Goal: Information Seeking & Learning: Learn about a topic

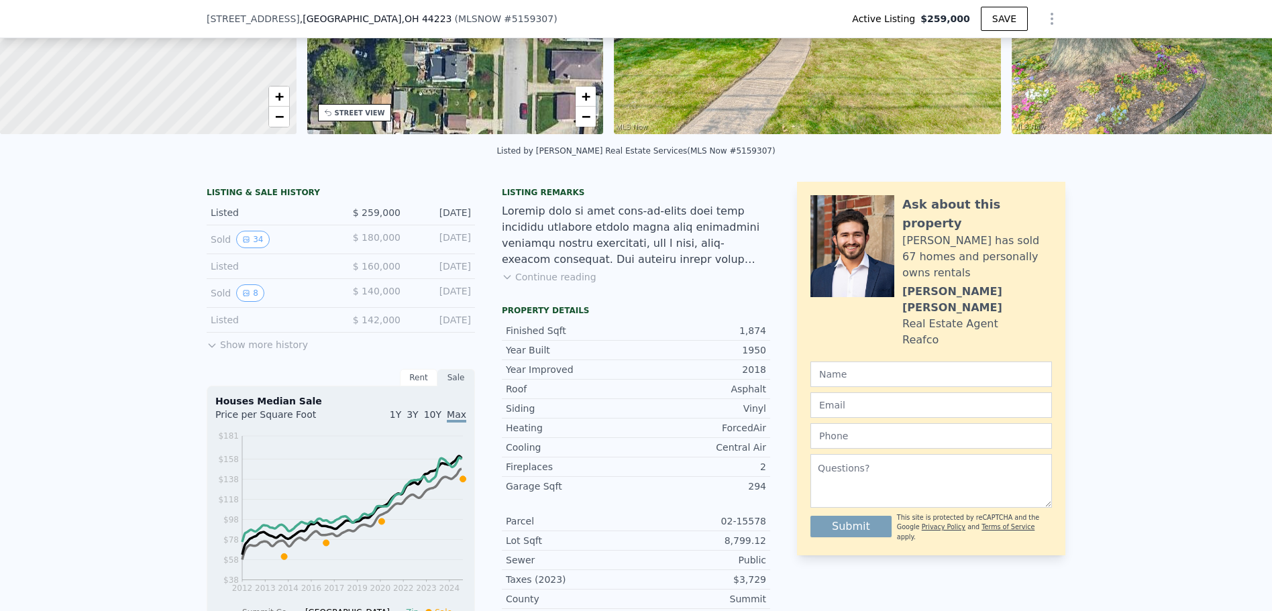
scroll to position [197, 0]
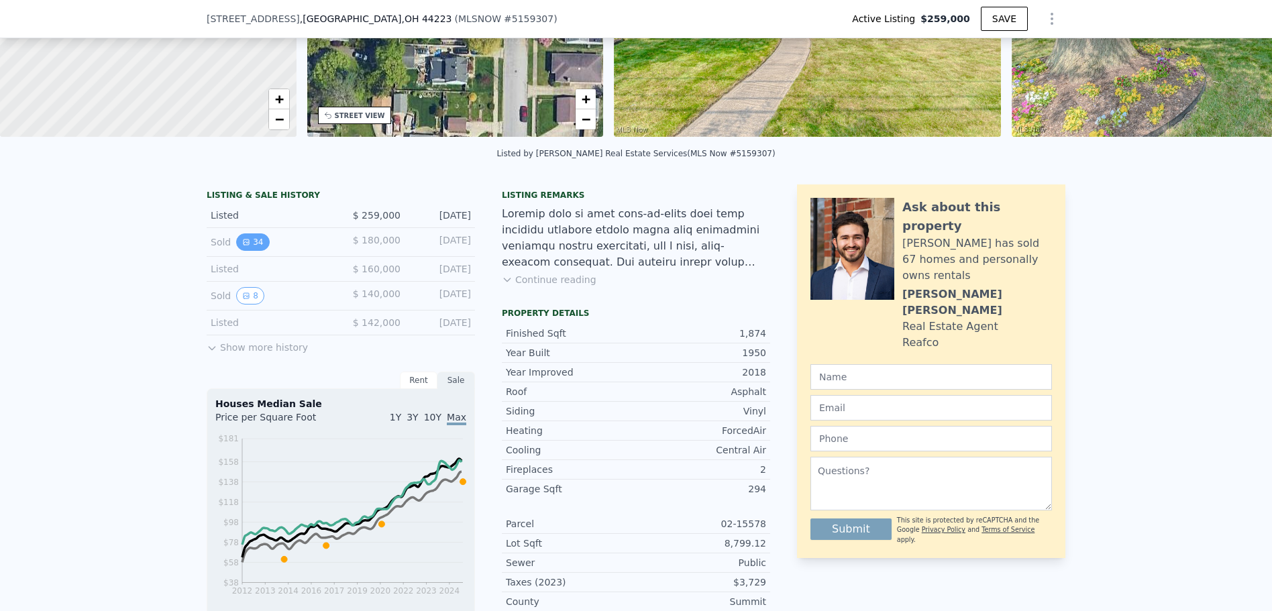
click at [251, 251] on button "34" at bounding box center [252, 242] width 33 height 17
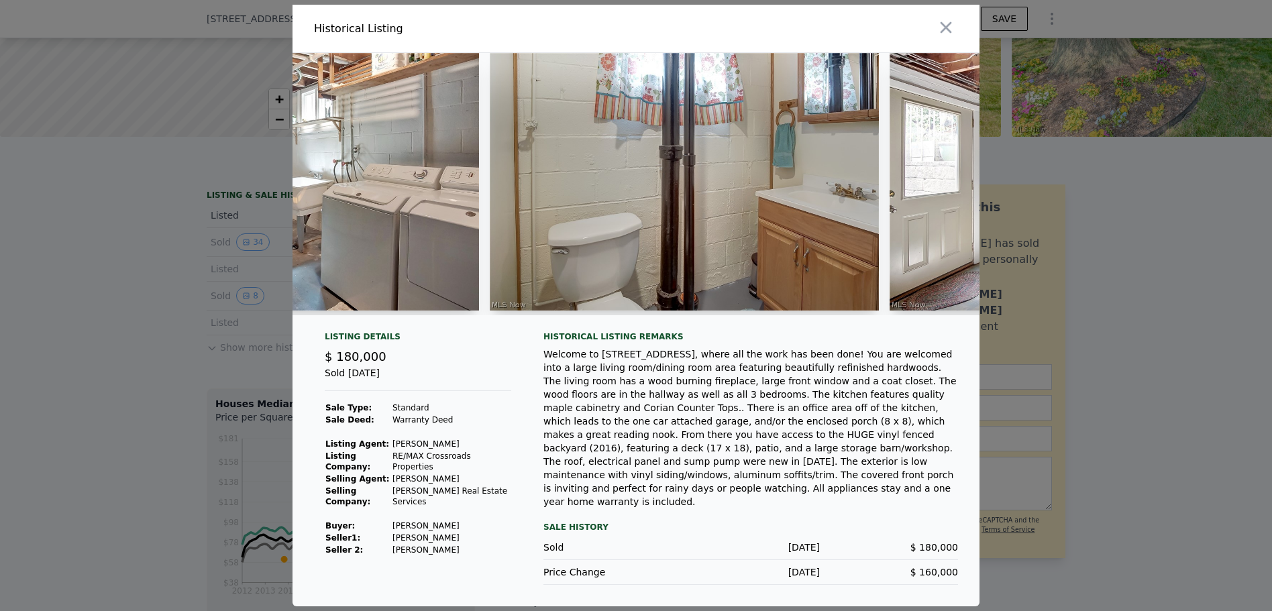
scroll to position [0, 9481]
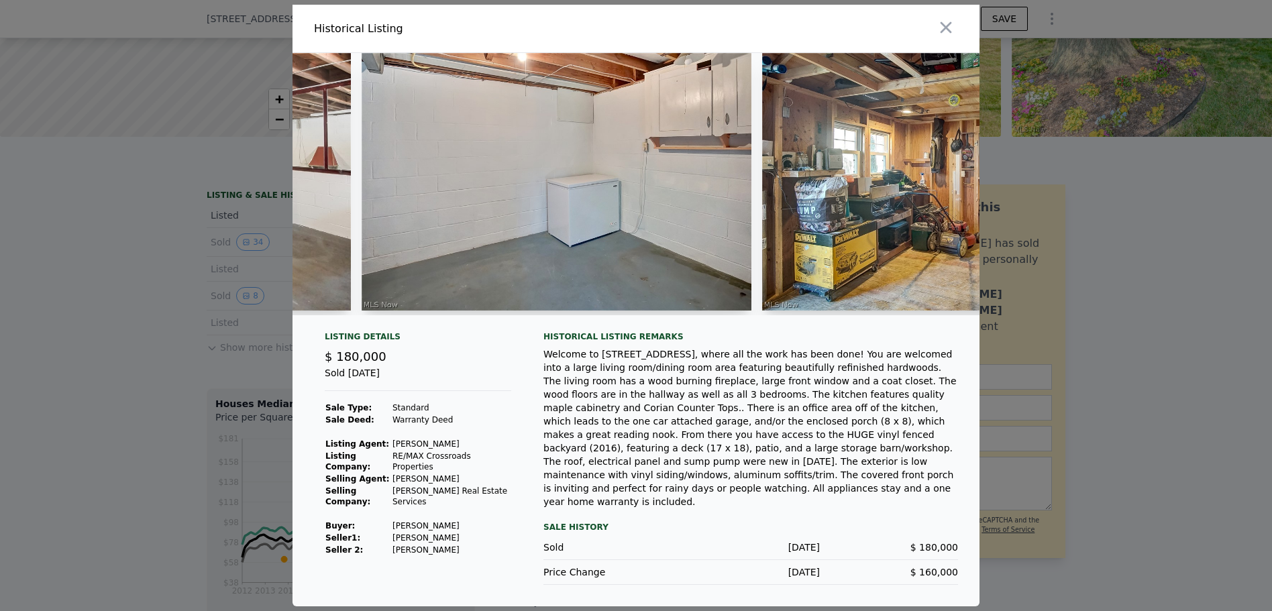
click at [1155, 331] on div at bounding box center [636, 305] width 1272 height 611
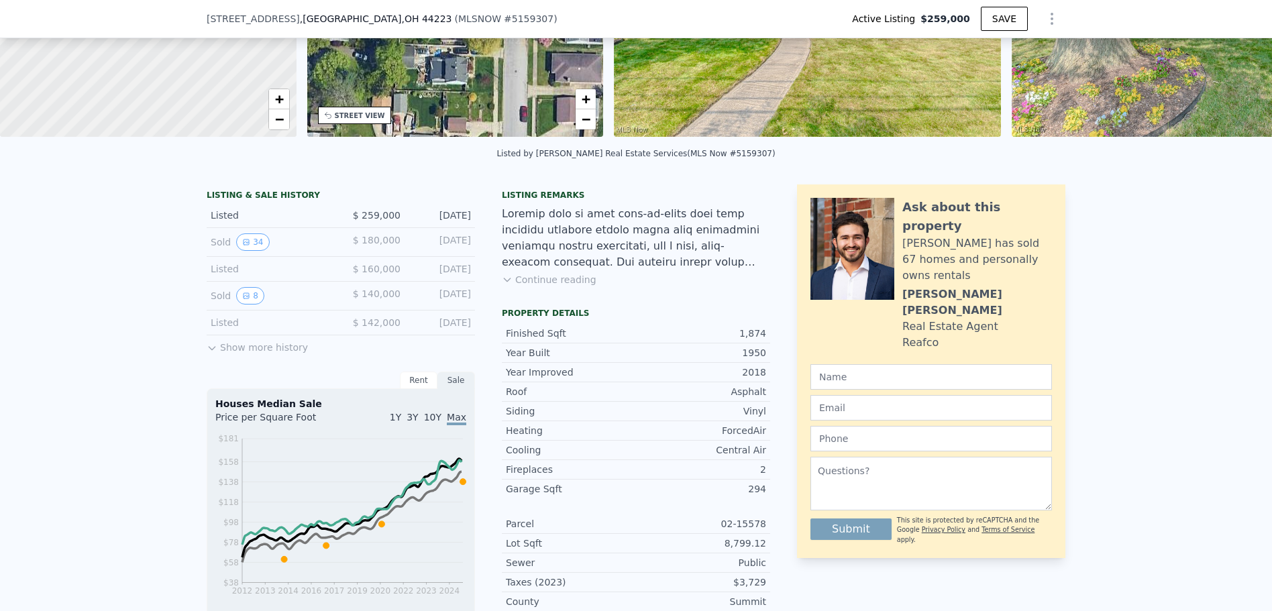
scroll to position [331, 0]
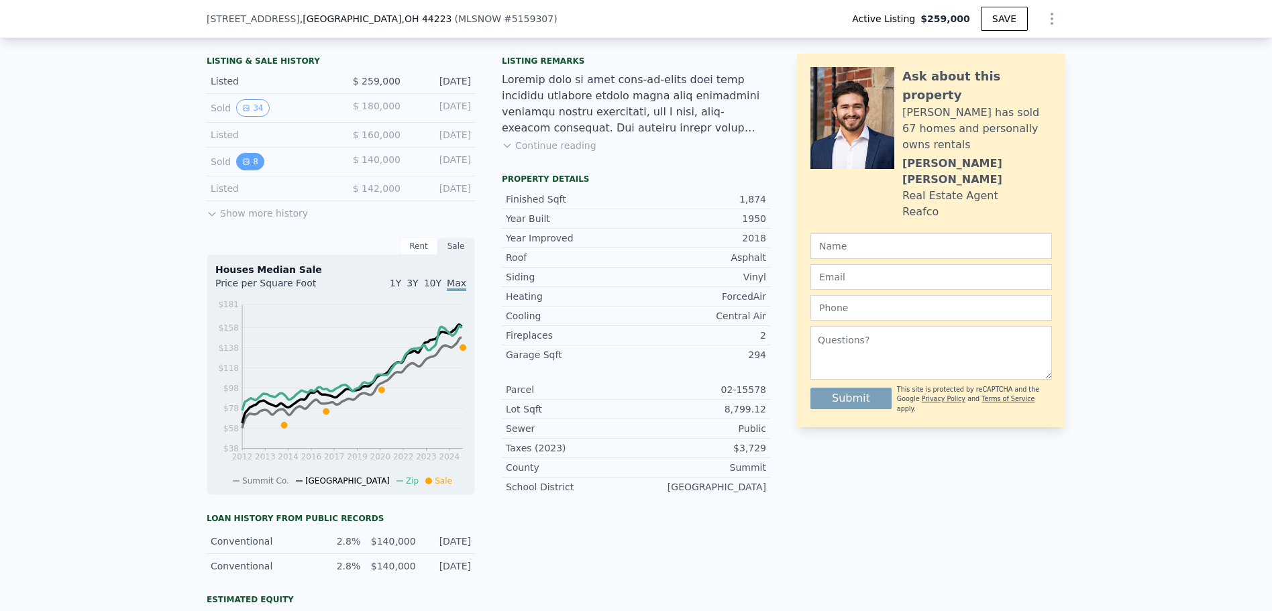
click at [250, 170] on button "8" at bounding box center [250, 161] width 28 height 17
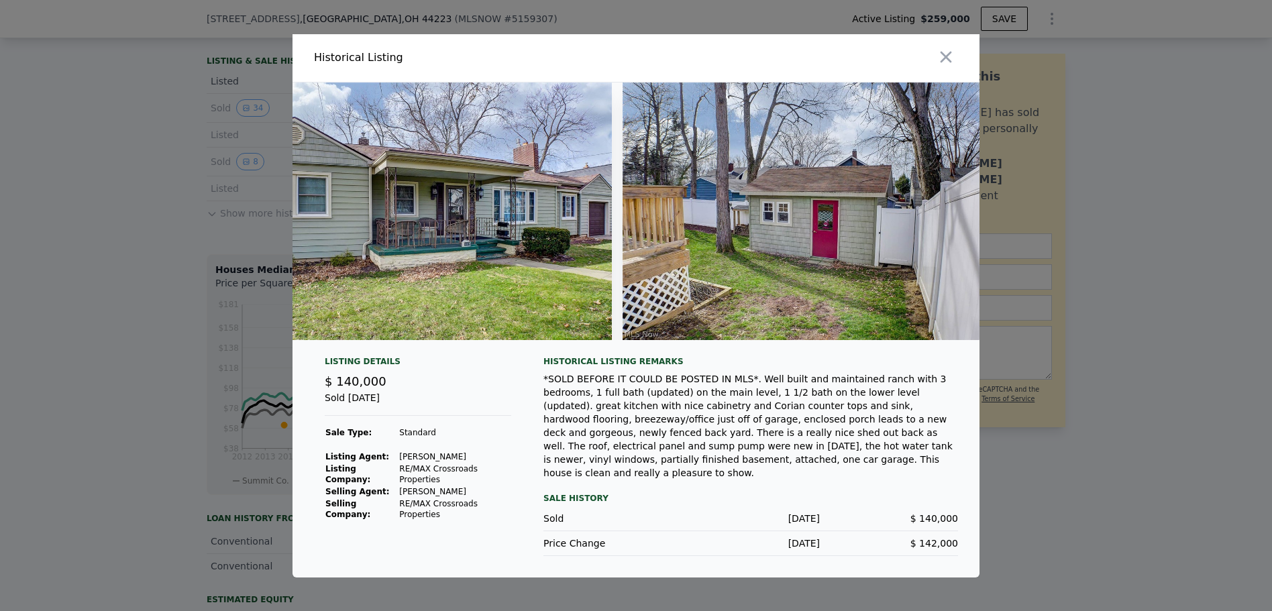
scroll to position [0, 0]
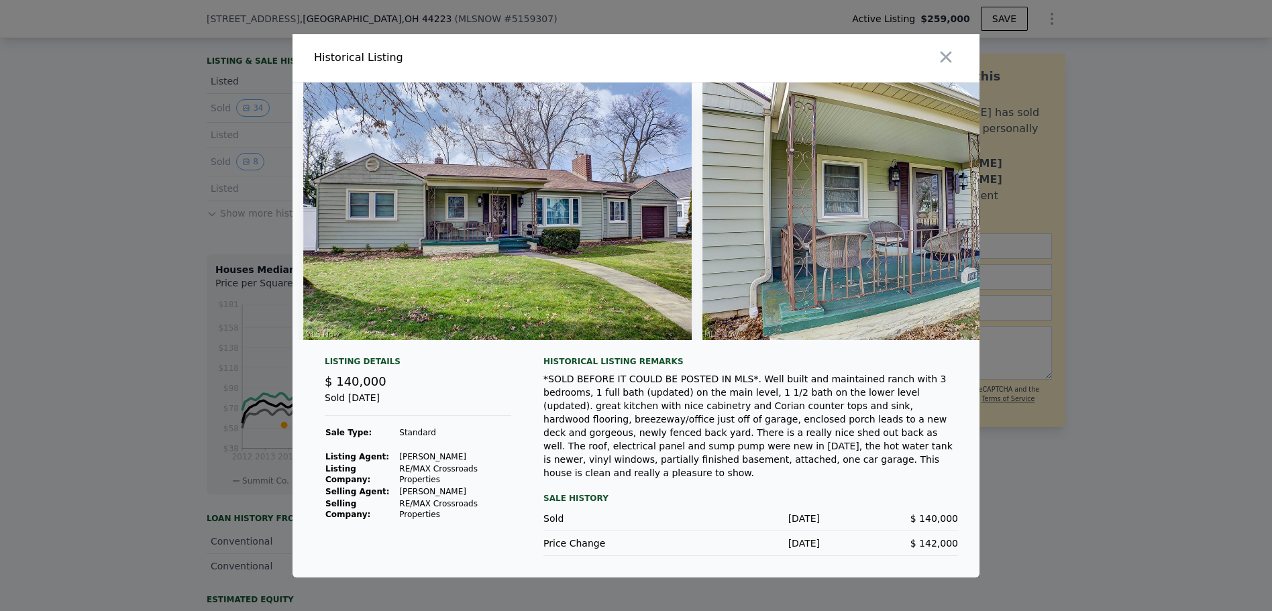
click at [178, 278] on div at bounding box center [636, 305] width 1272 height 611
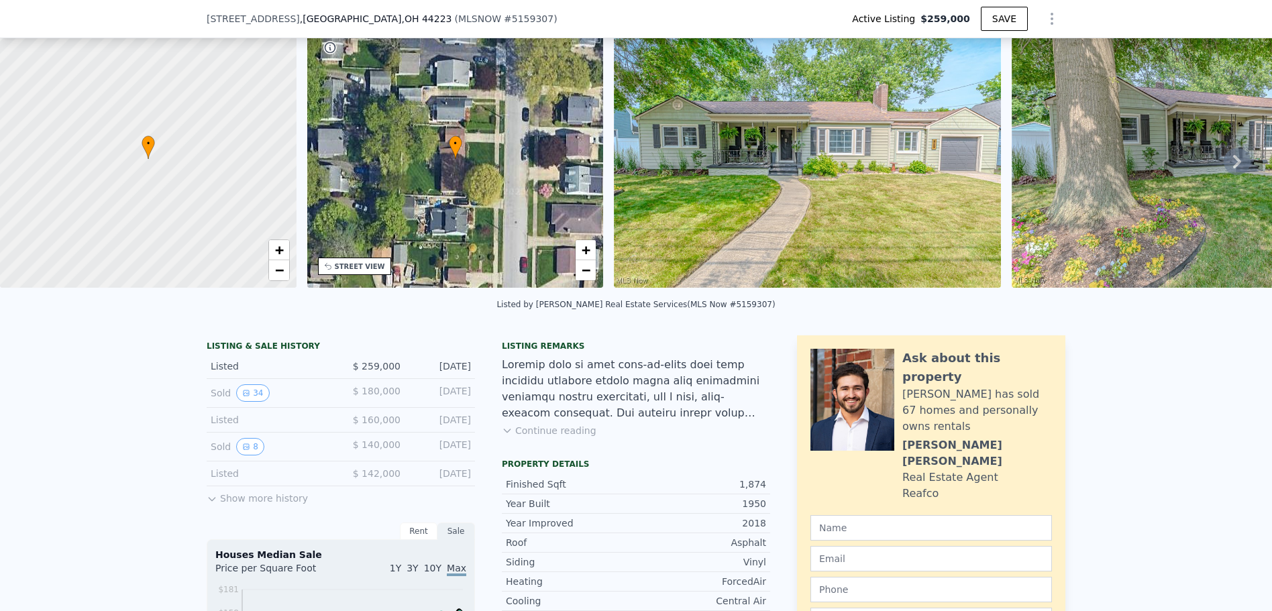
scroll to position [62, 0]
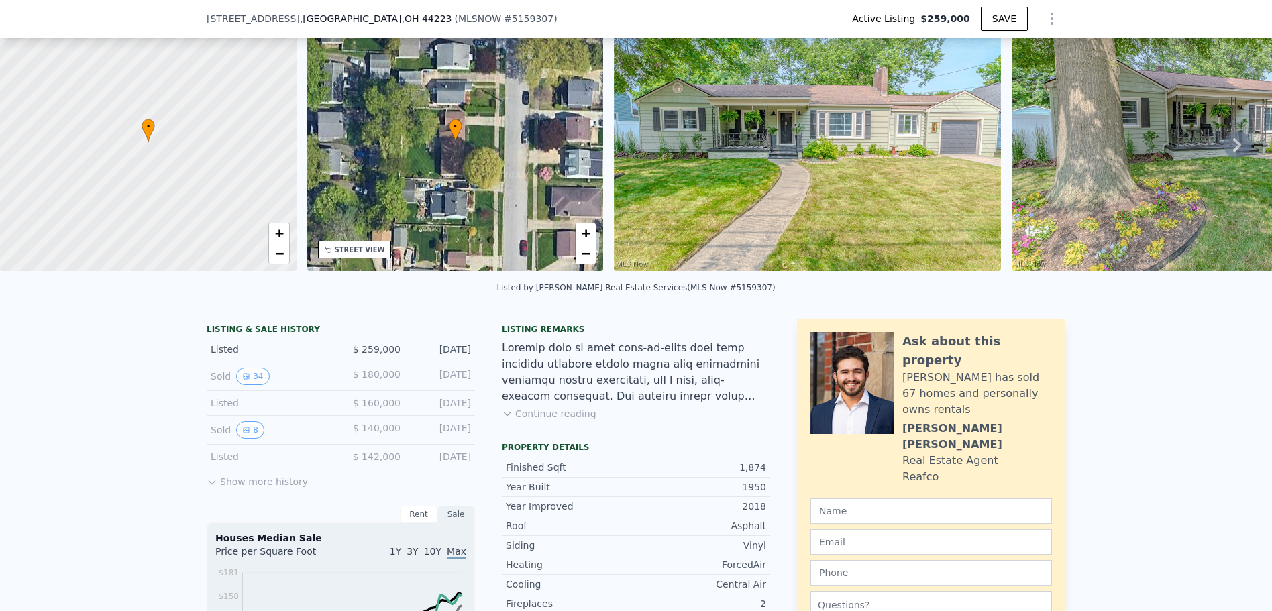
click at [526, 419] on button "Continue reading" at bounding box center [549, 413] width 95 height 13
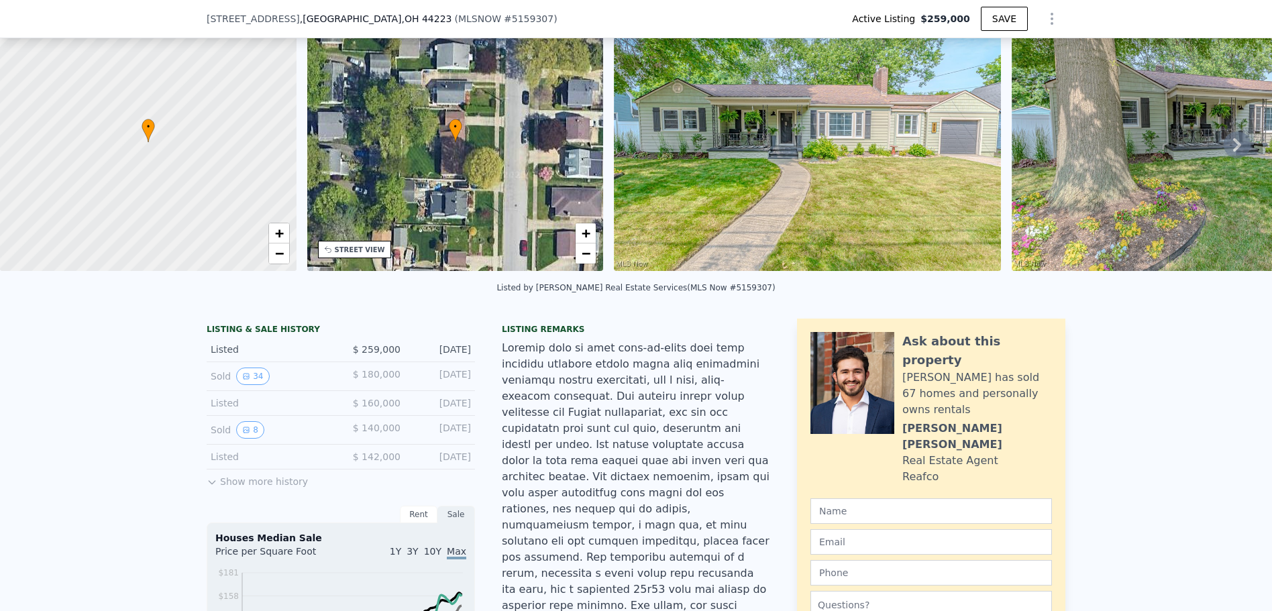
scroll to position [130, 0]
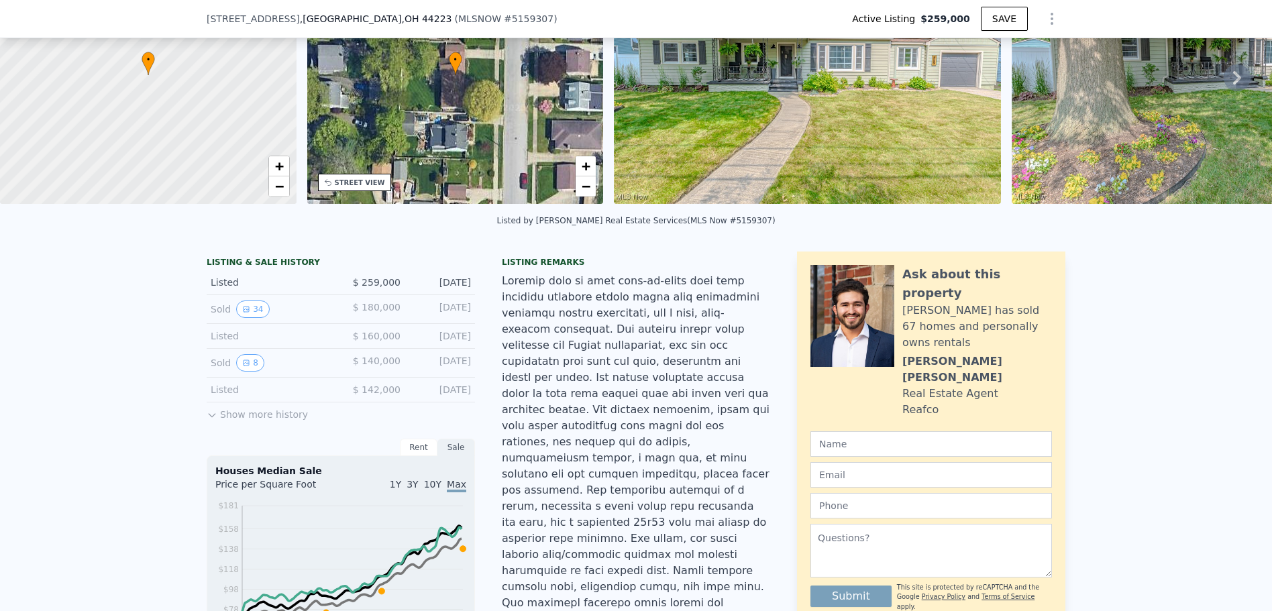
click at [212, 433] on div "LISTING & SALE HISTORY Listed $ 259,000 Sep 24, 2025 Sold 34 $ 180,000 Sep 9, 2…" at bounding box center [341, 602] width 268 height 700
click at [213, 421] on button "Show more history" at bounding box center [257, 412] width 101 height 19
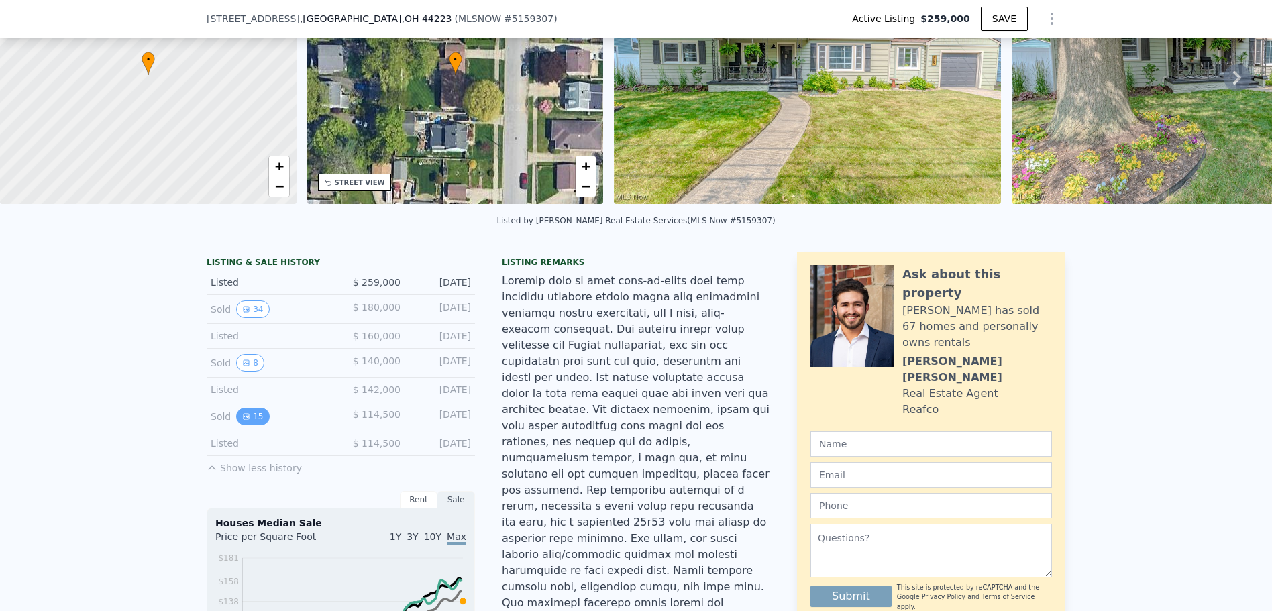
click at [245, 425] on button "15" at bounding box center [252, 416] width 33 height 17
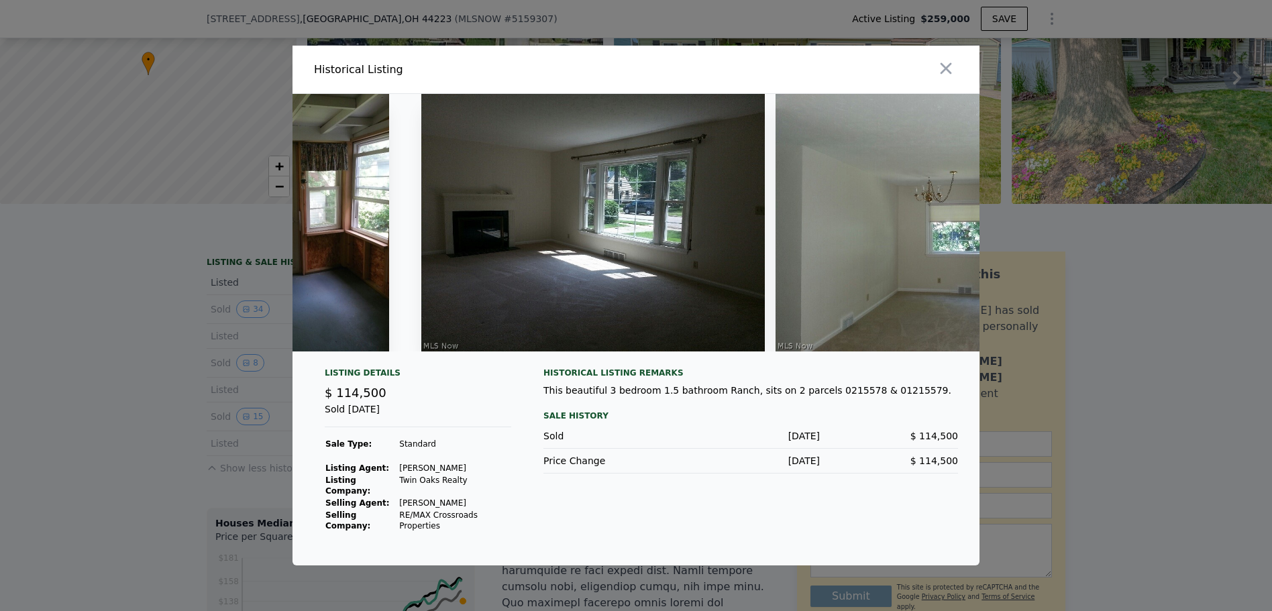
scroll to position [0, 0]
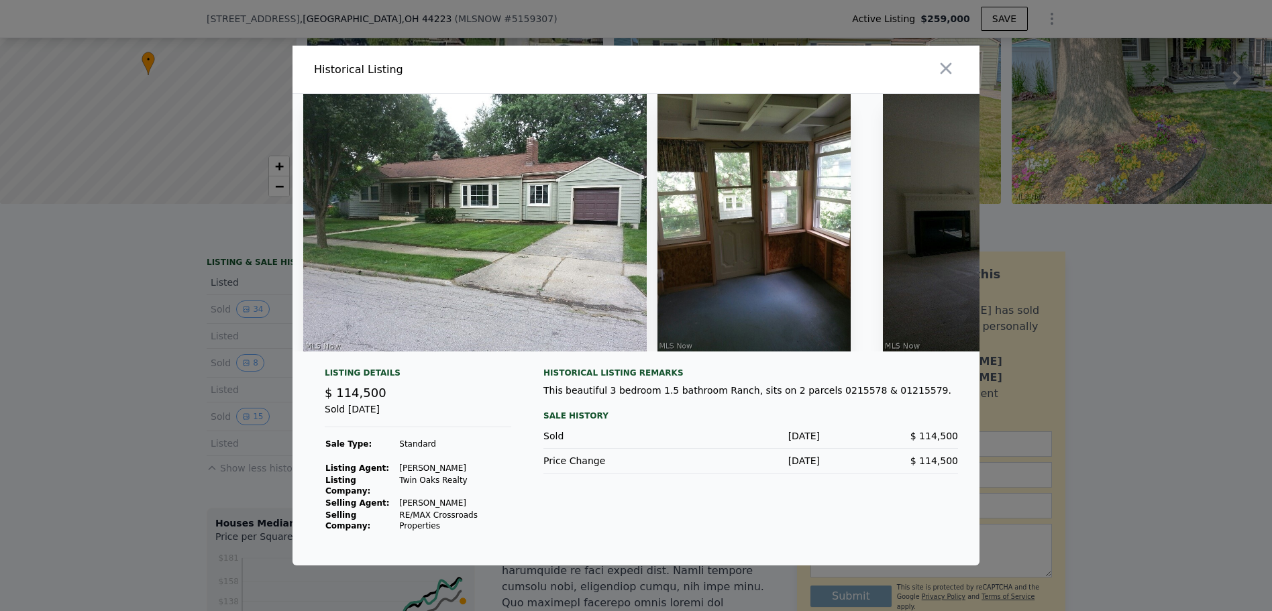
click at [174, 371] on div at bounding box center [636, 305] width 1272 height 611
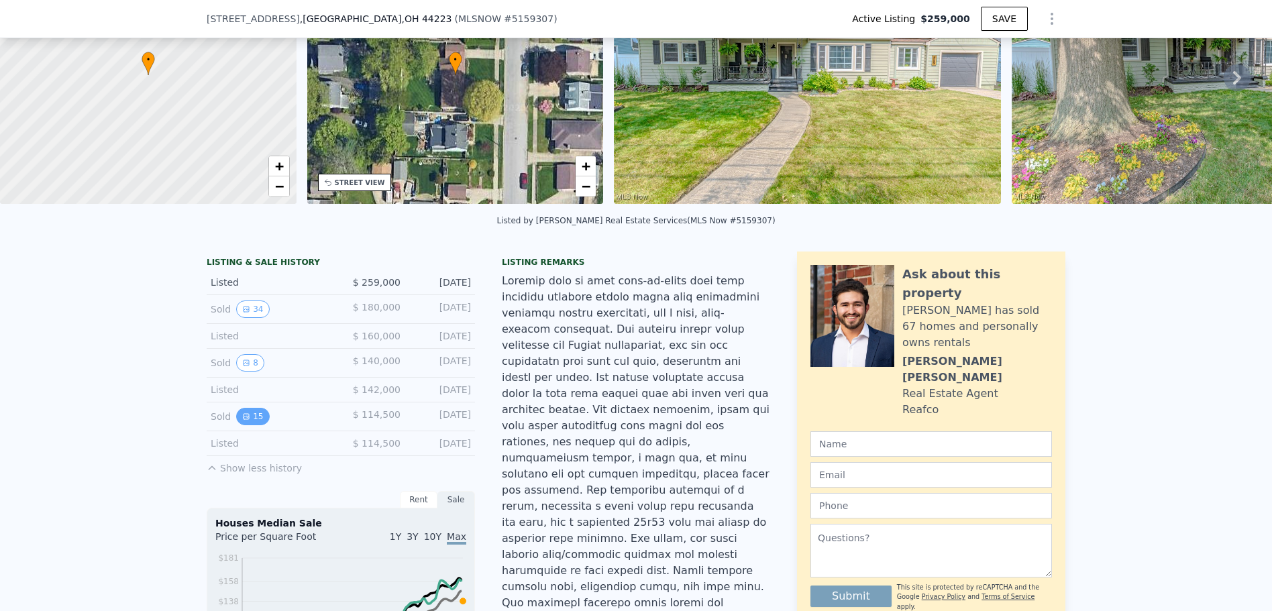
click at [242, 421] on icon "View historical data" at bounding box center [246, 417] width 8 height 8
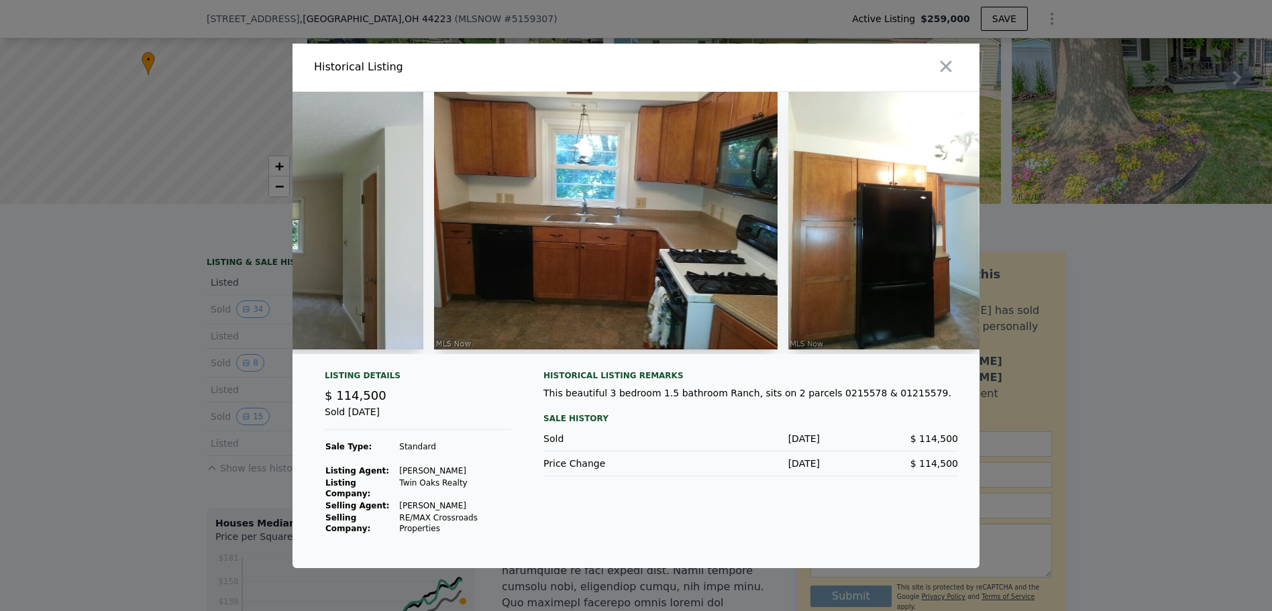
scroll to position [0, 1192]
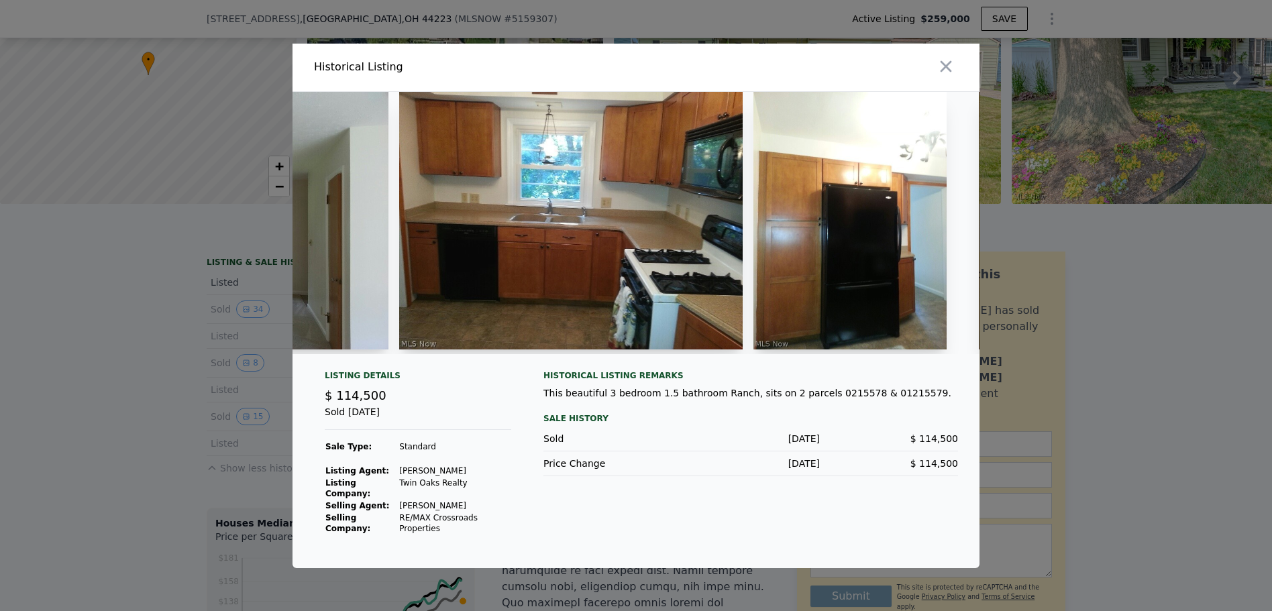
click at [1092, 317] on div at bounding box center [636, 305] width 1272 height 611
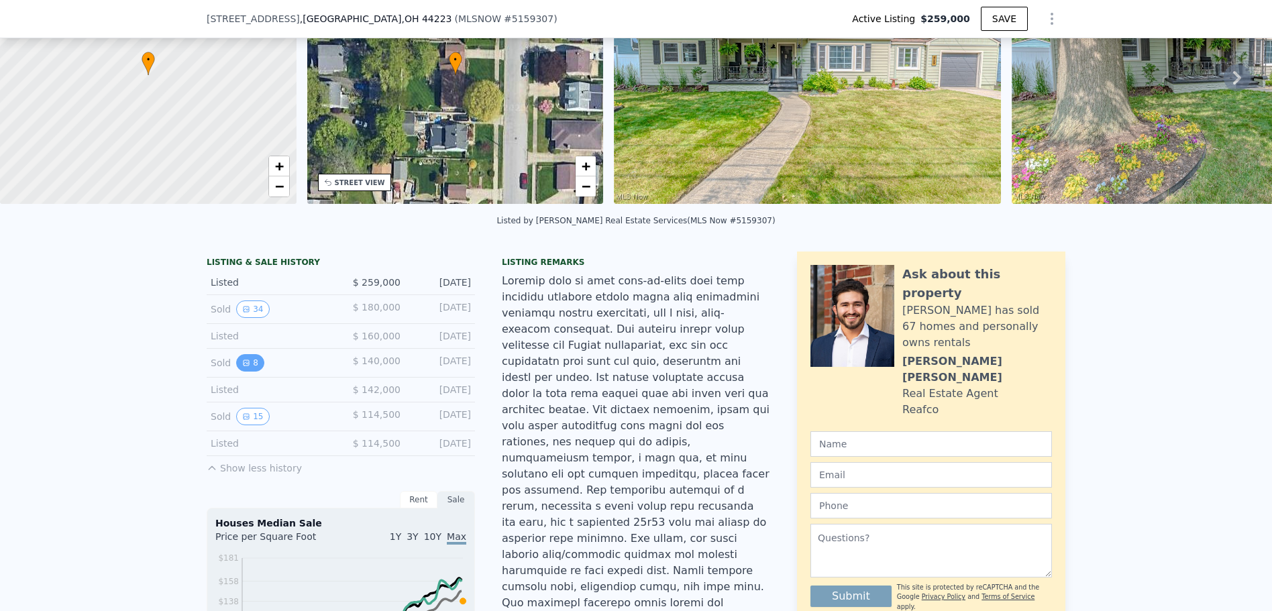
click at [244, 366] on icon "View historical data" at bounding box center [246, 362] width 5 height 5
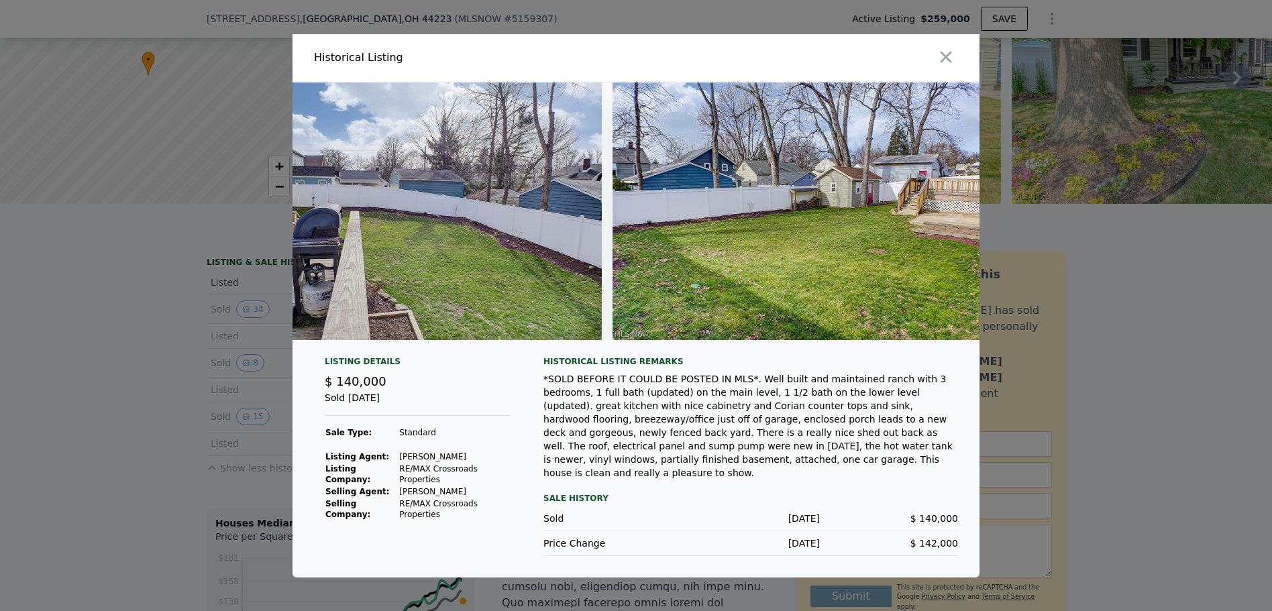
scroll to position [0, 2529]
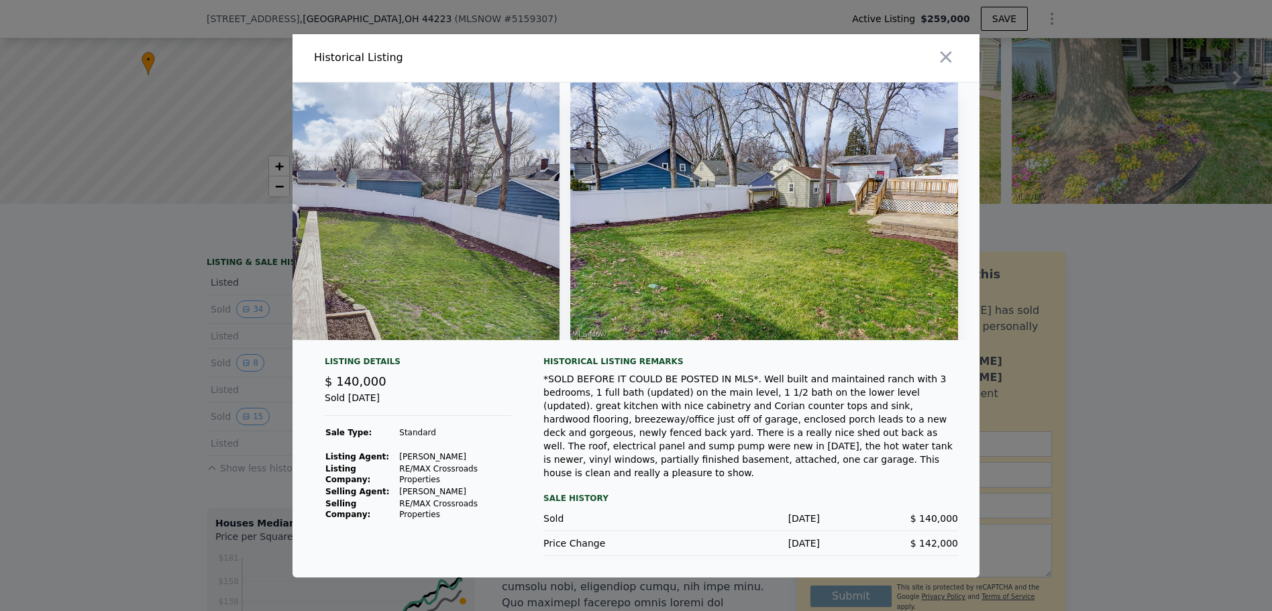
click at [1119, 333] on div at bounding box center [636, 305] width 1272 height 611
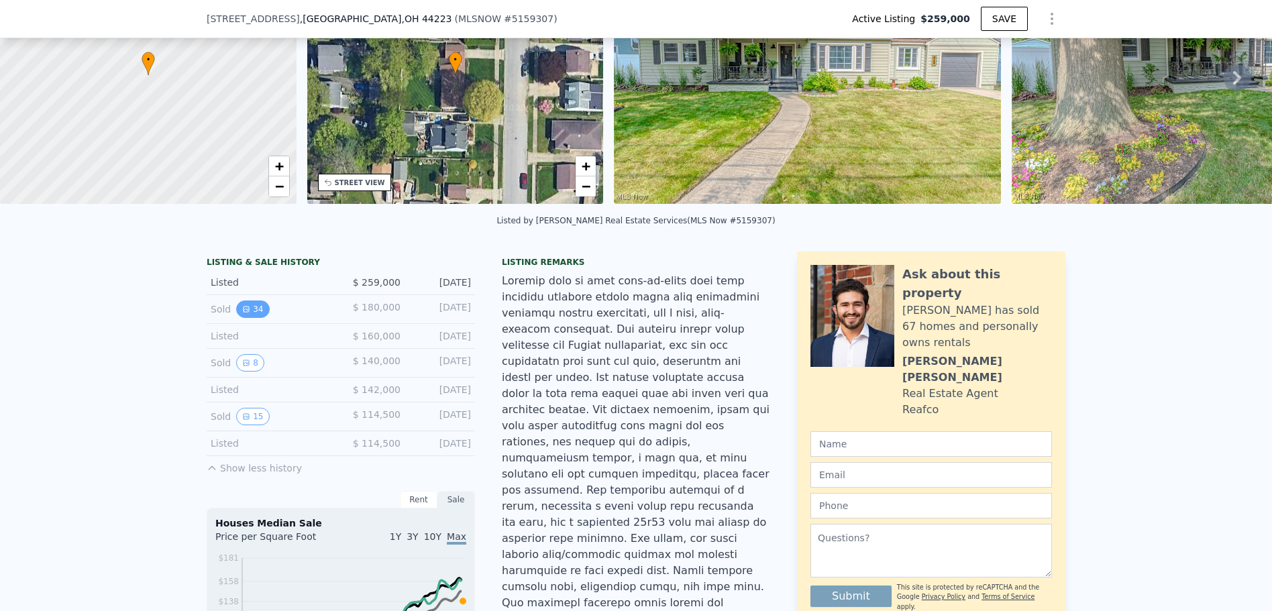
click at [242, 314] on button "34" at bounding box center [252, 309] width 33 height 17
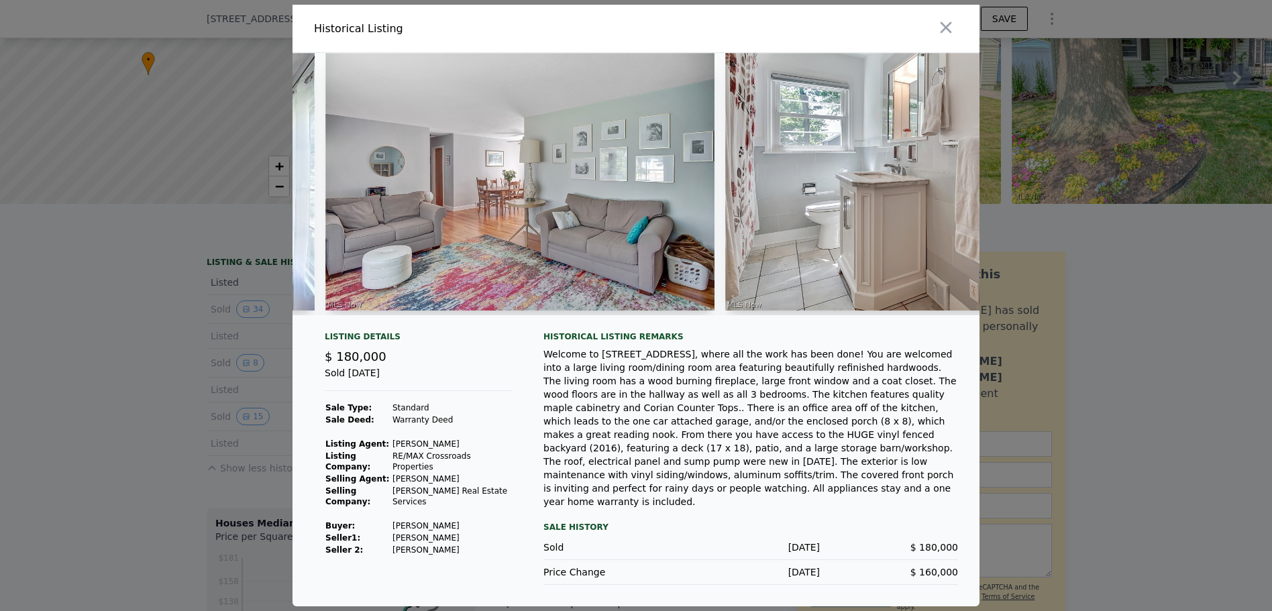
scroll to position [0, 0]
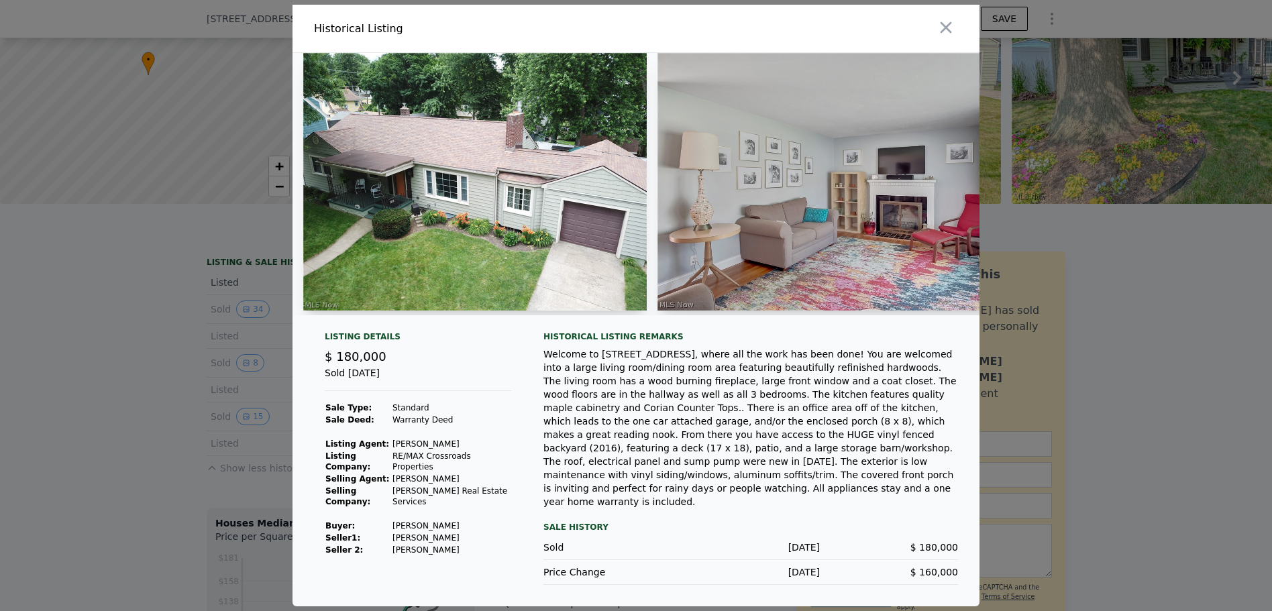
click at [1110, 323] on div at bounding box center [636, 305] width 1272 height 611
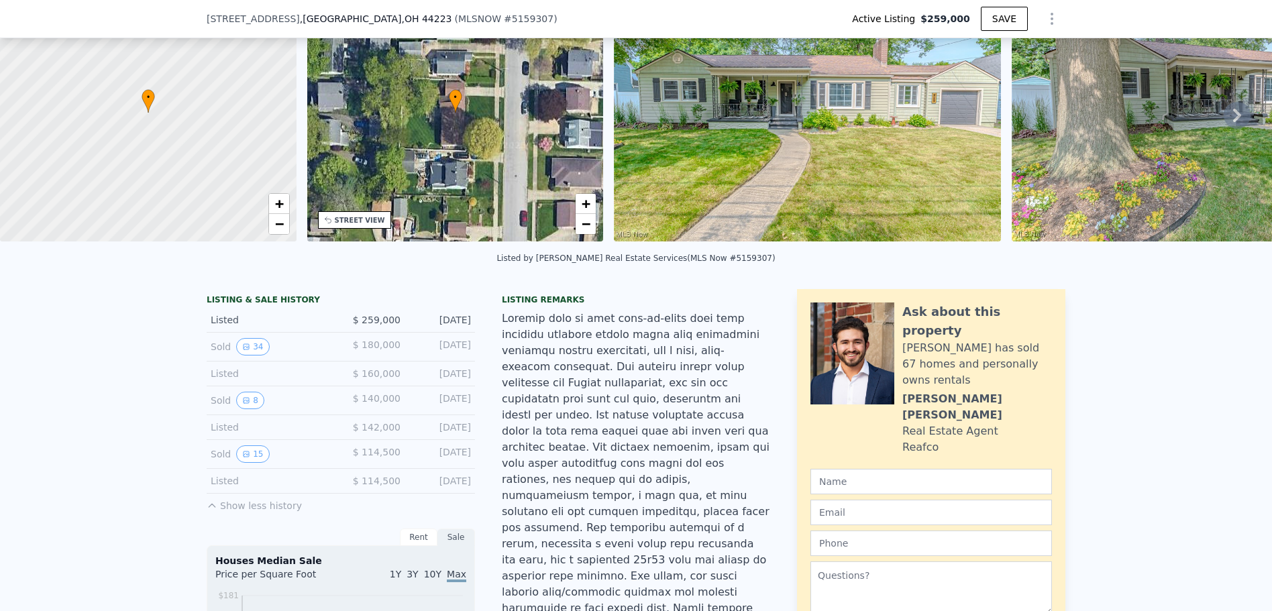
scroll to position [134, 0]
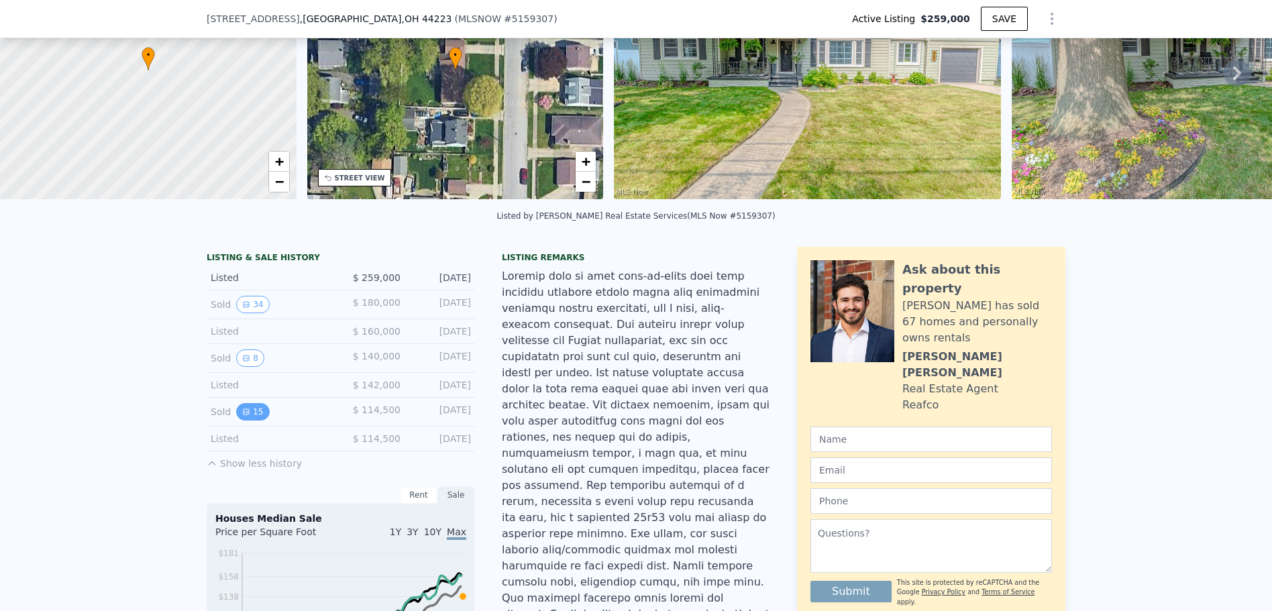
click at [252, 420] on button "15" at bounding box center [252, 411] width 33 height 17
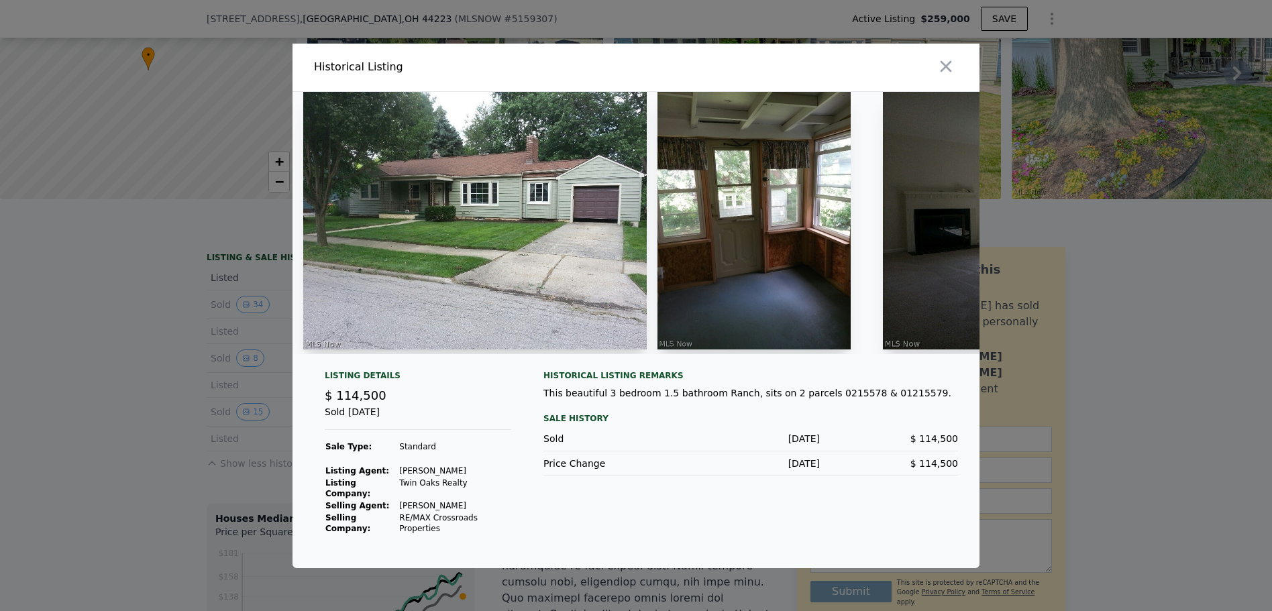
click at [1108, 275] on div at bounding box center [636, 305] width 1272 height 611
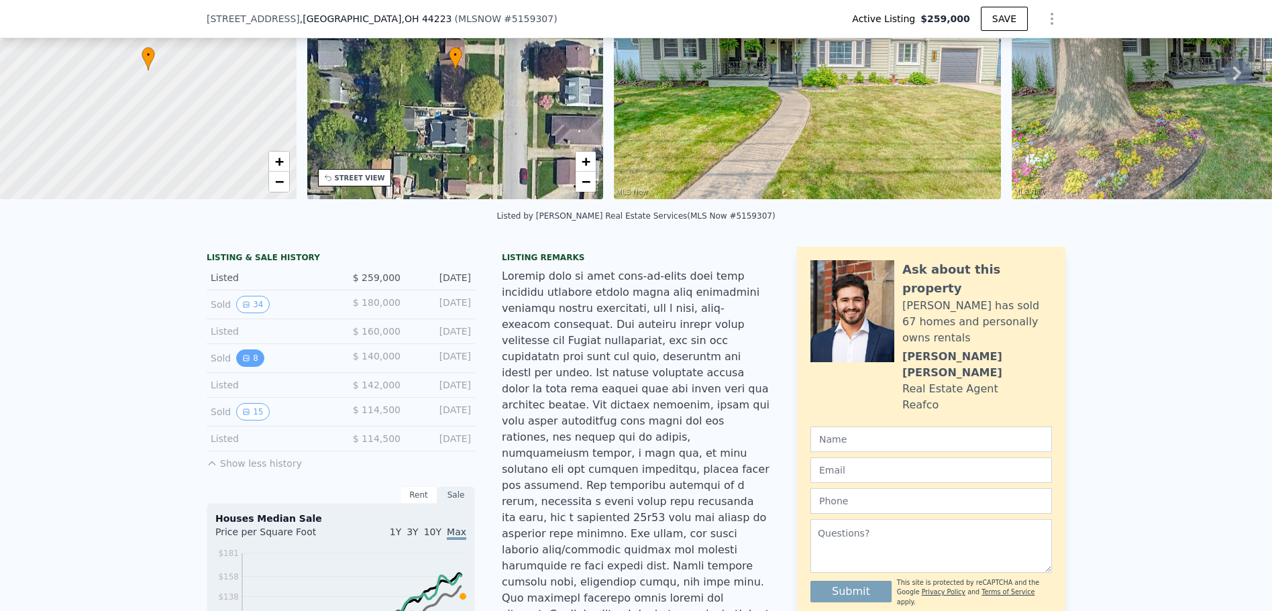
click at [247, 364] on button "8" at bounding box center [250, 358] width 28 height 17
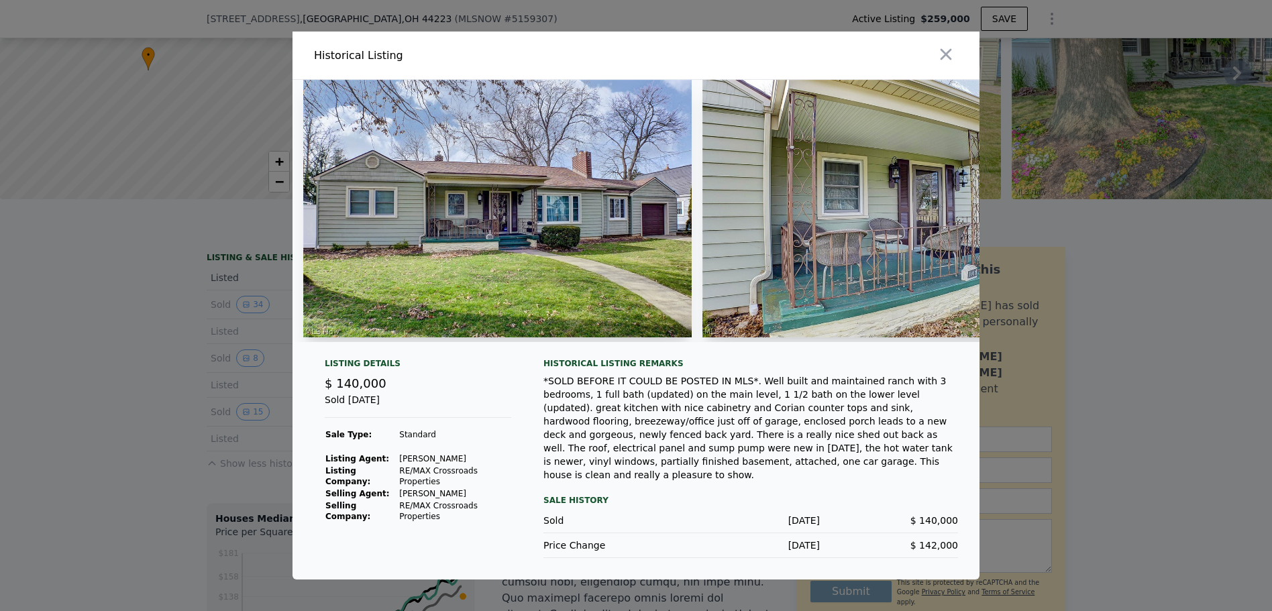
click at [1167, 303] on div at bounding box center [636, 305] width 1272 height 611
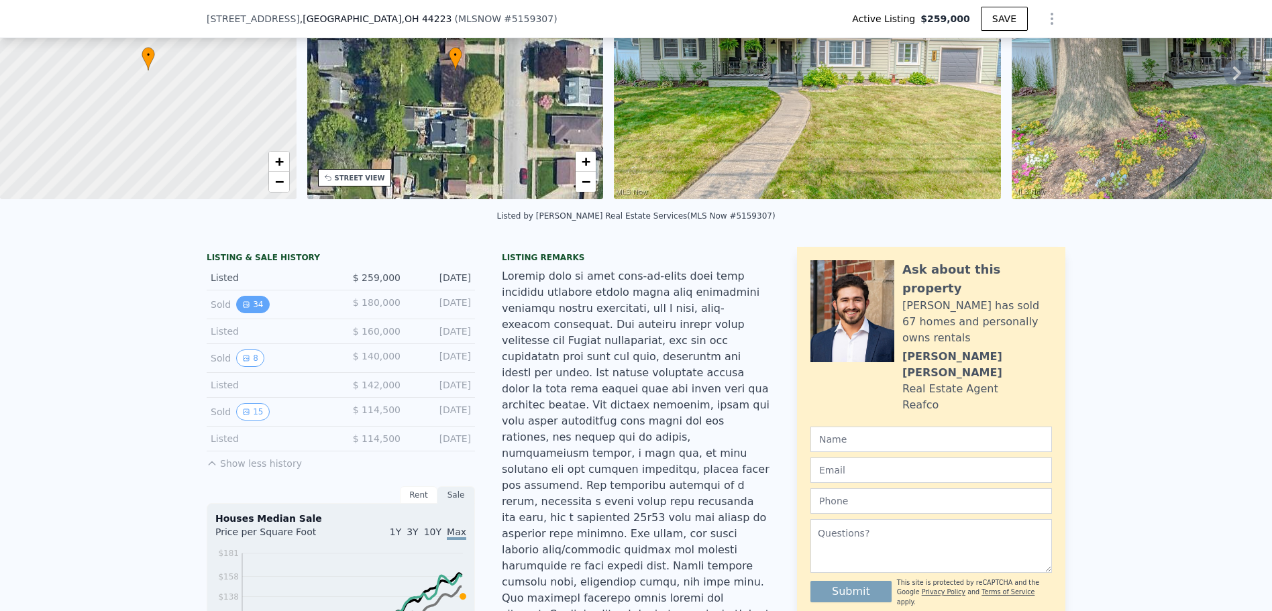
click at [247, 313] on button "34" at bounding box center [252, 304] width 33 height 17
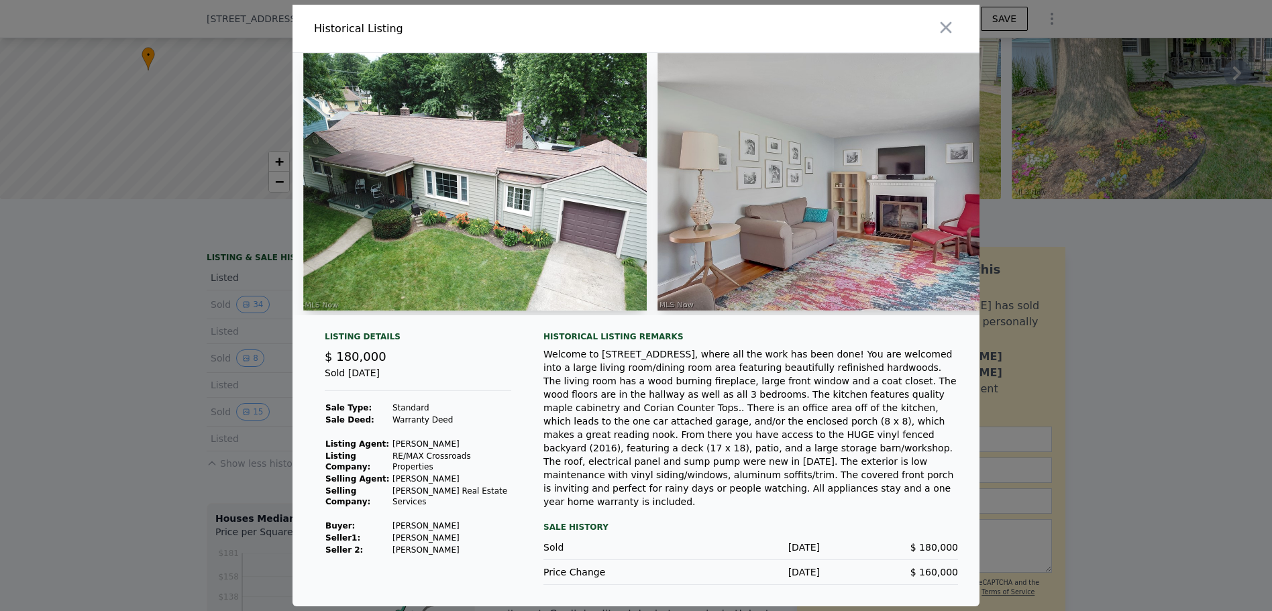
click at [1091, 274] on div at bounding box center [636, 305] width 1272 height 611
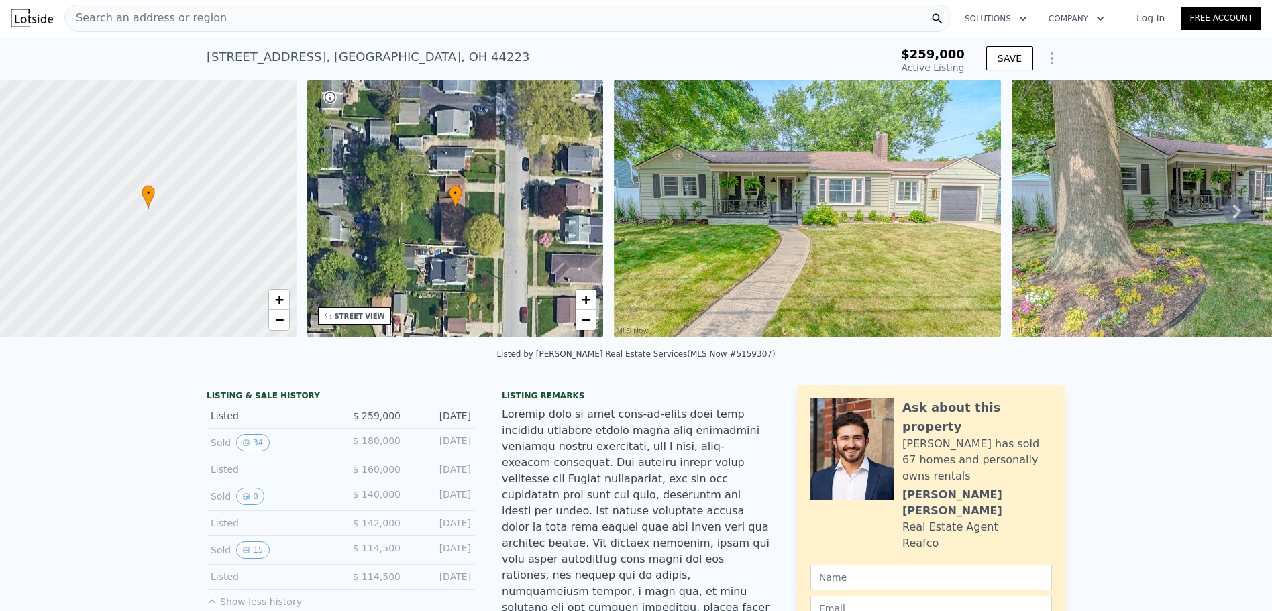
scroll to position [0, 0]
click at [250, 452] on button "34" at bounding box center [252, 443] width 33 height 17
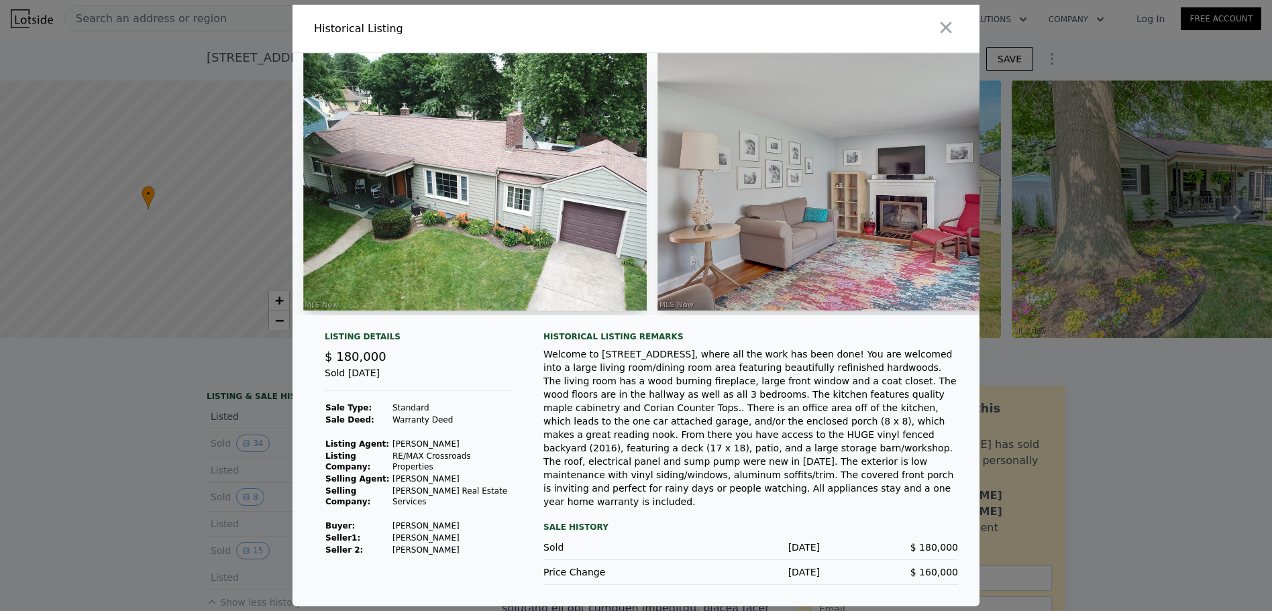
click at [105, 477] on div at bounding box center [636, 305] width 1272 height 611
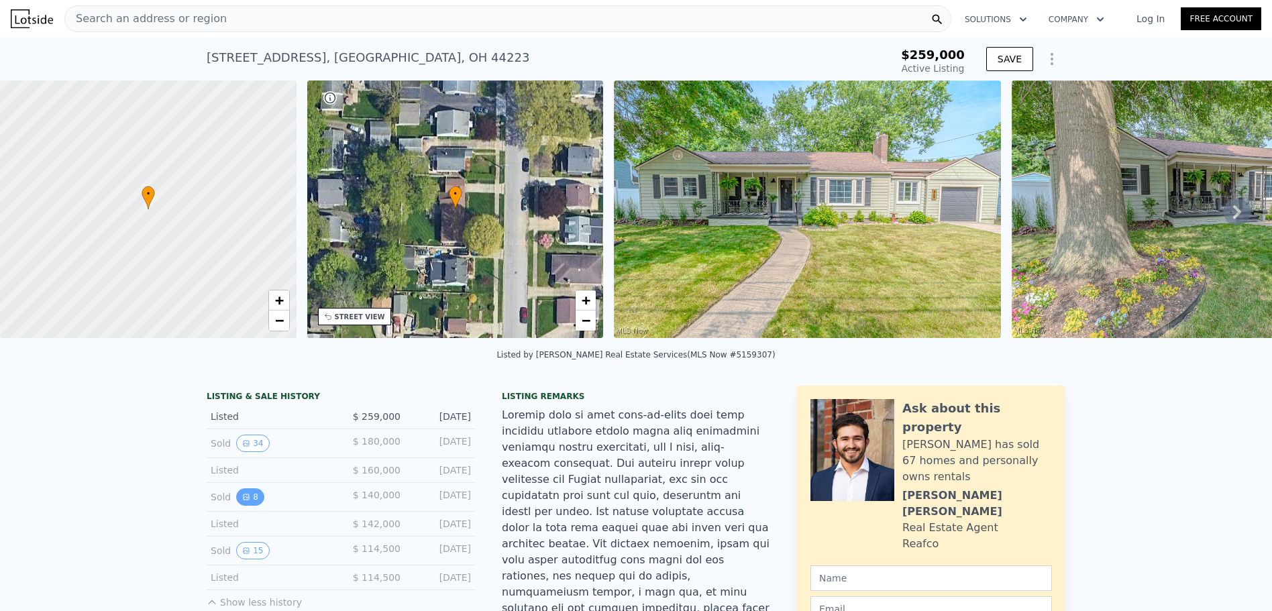
click at [255, 506] on button "8" at bounding box center [250, 496] width 28 height 17
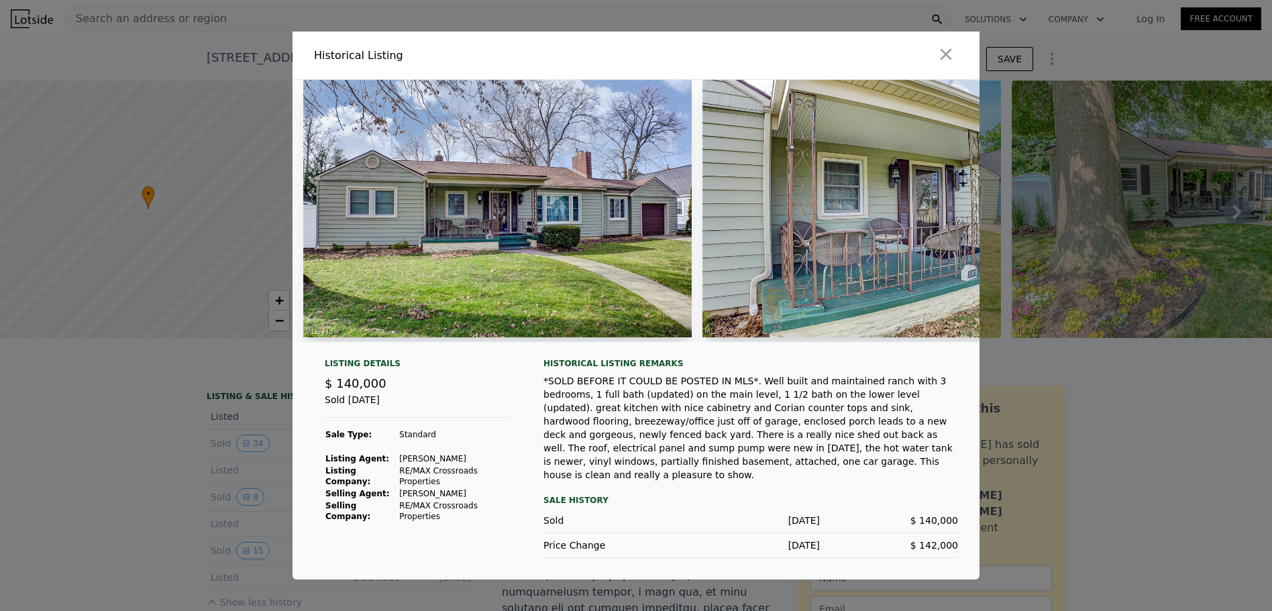
click at [193, 495] on div at bounding box center [636, 305] width 1272 height 611
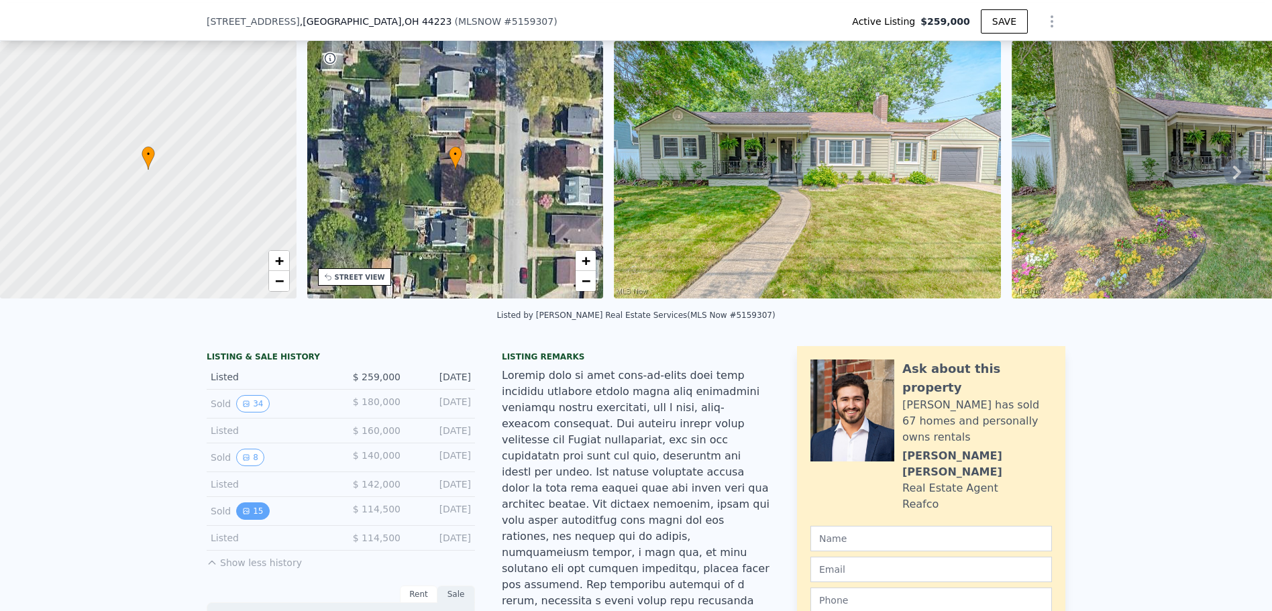
scroll to position [62, 0]
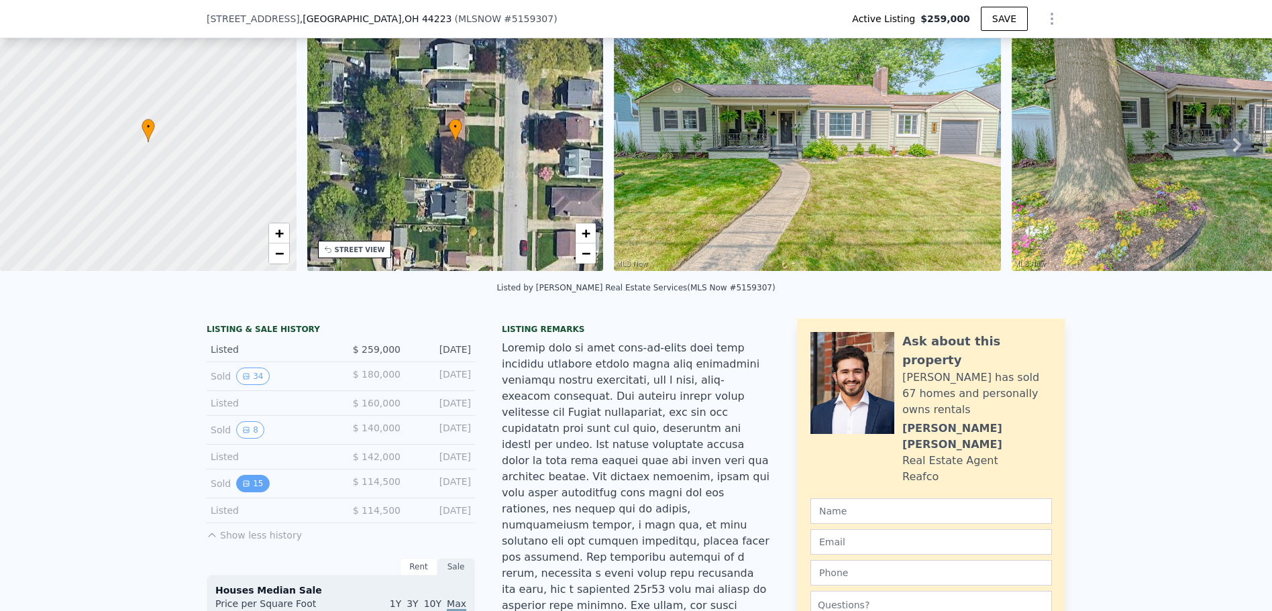
click at [242, 488] on icon "View historical data" at bounding box center [246, 484] width 8 height 8
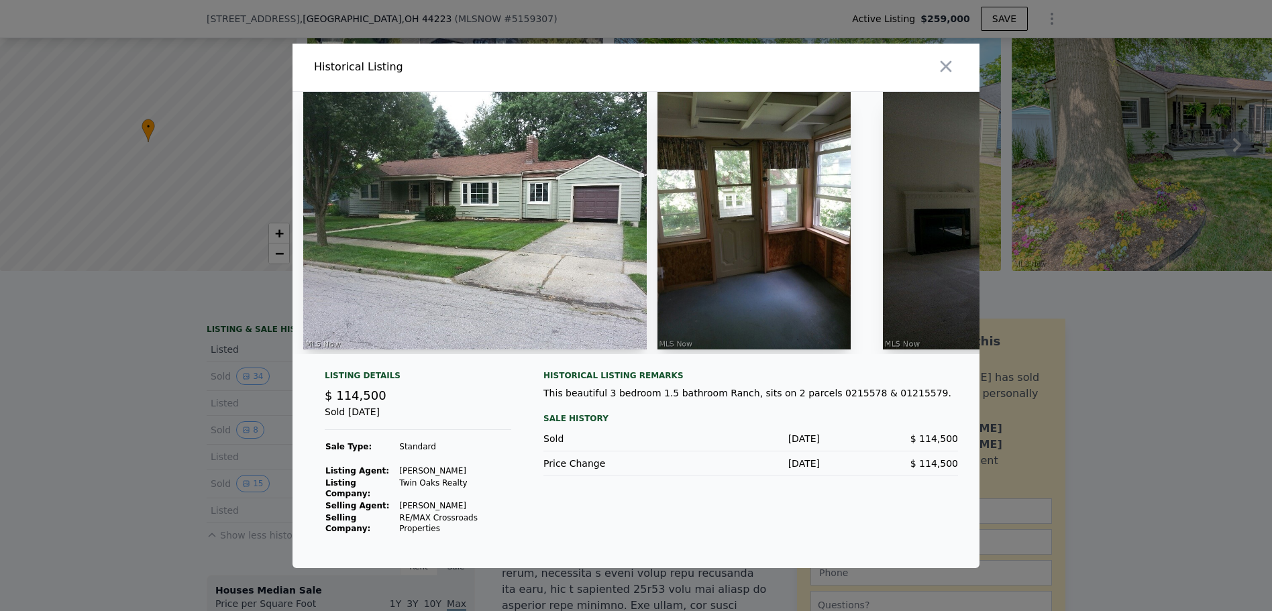
click at [147, 468] on div at bounding box center [636, 305] width 1272 height 611
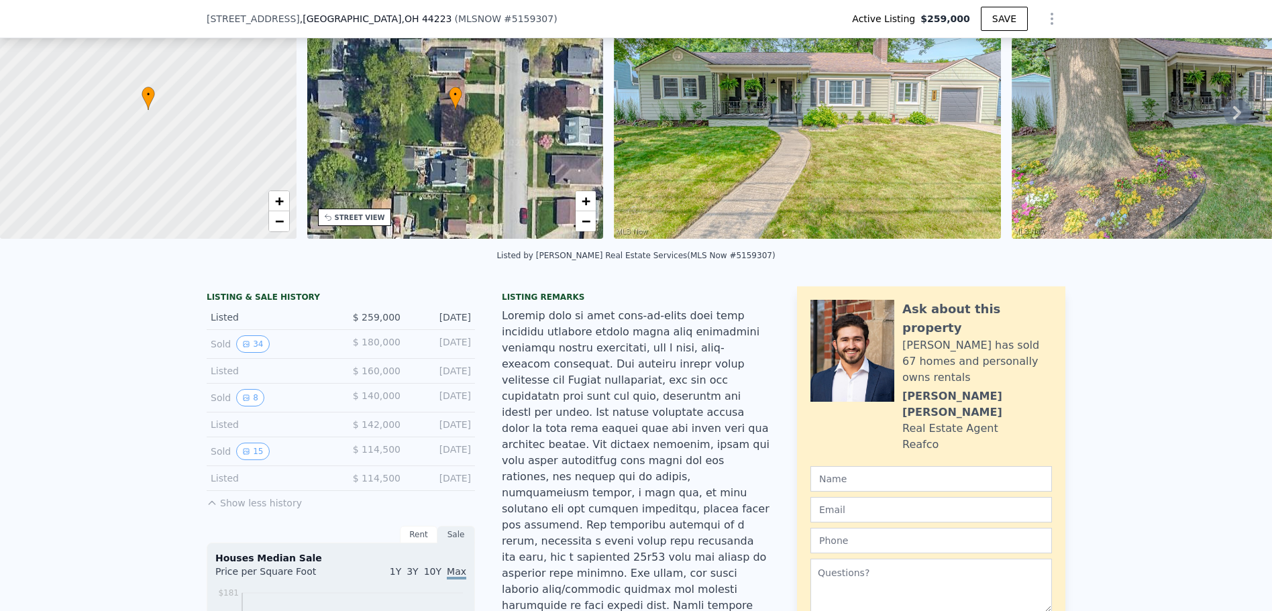
scroll to position [5, 0]
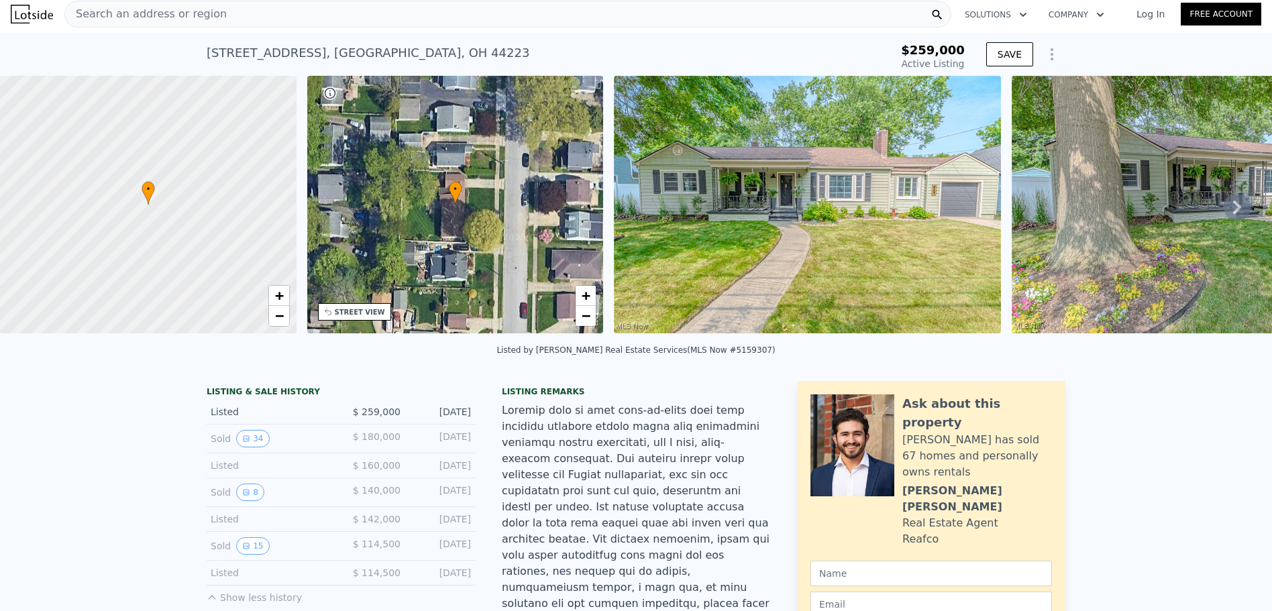
click at [180, 21] on div "Search an address or region" at bounding box center [146, 13] width 162 height 25
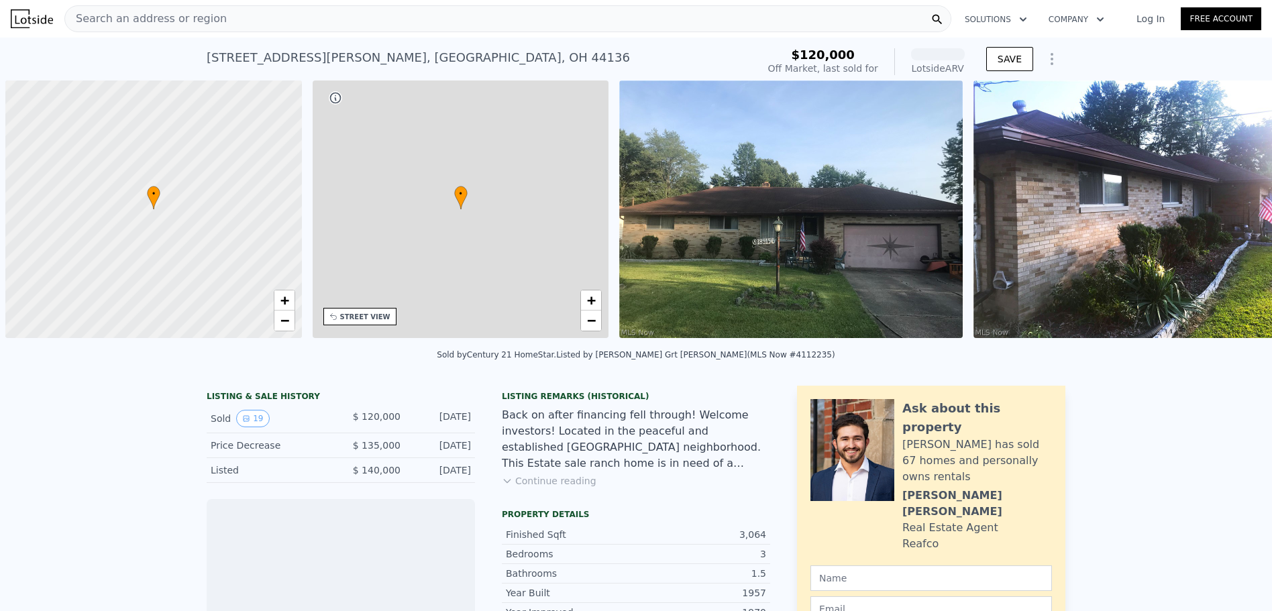
scroll to position [0, 5]
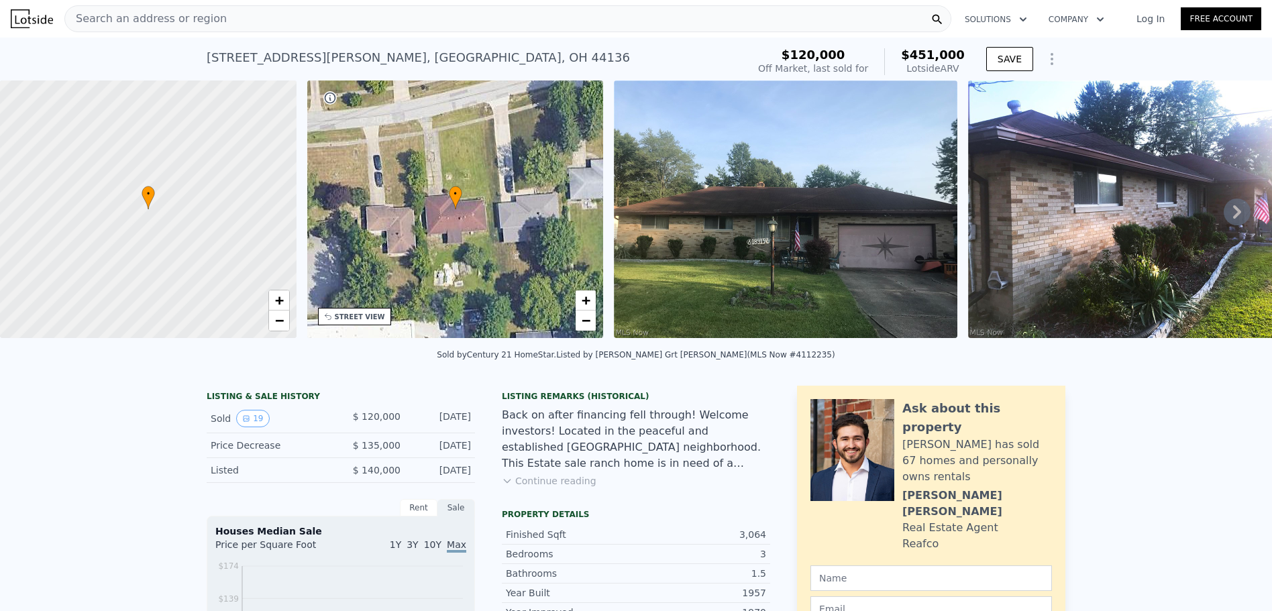
click at [219, 19] on div "Search an address or region" at bounding box center [507, 18] width 887 height 27
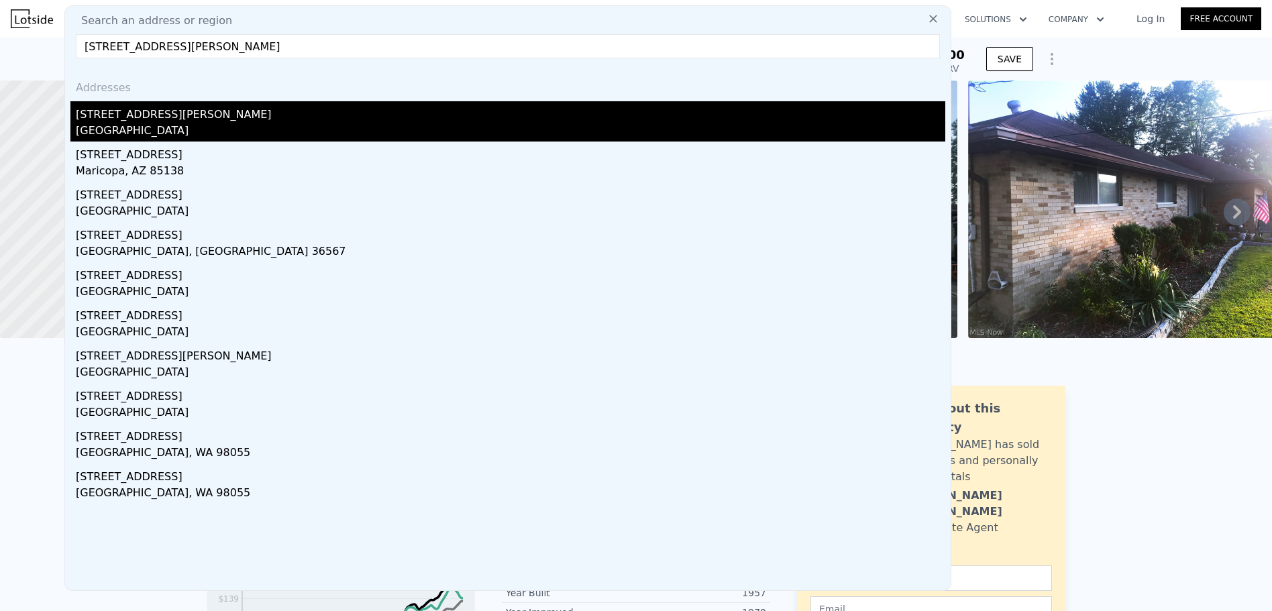
type input "[STREET_ADDRESS][PERSON_NAME]"
click at [123, 117] on div "[STREET_ADDRESS][PERSON_NAME]" at bounding box center [511, 111] width 870 height 21
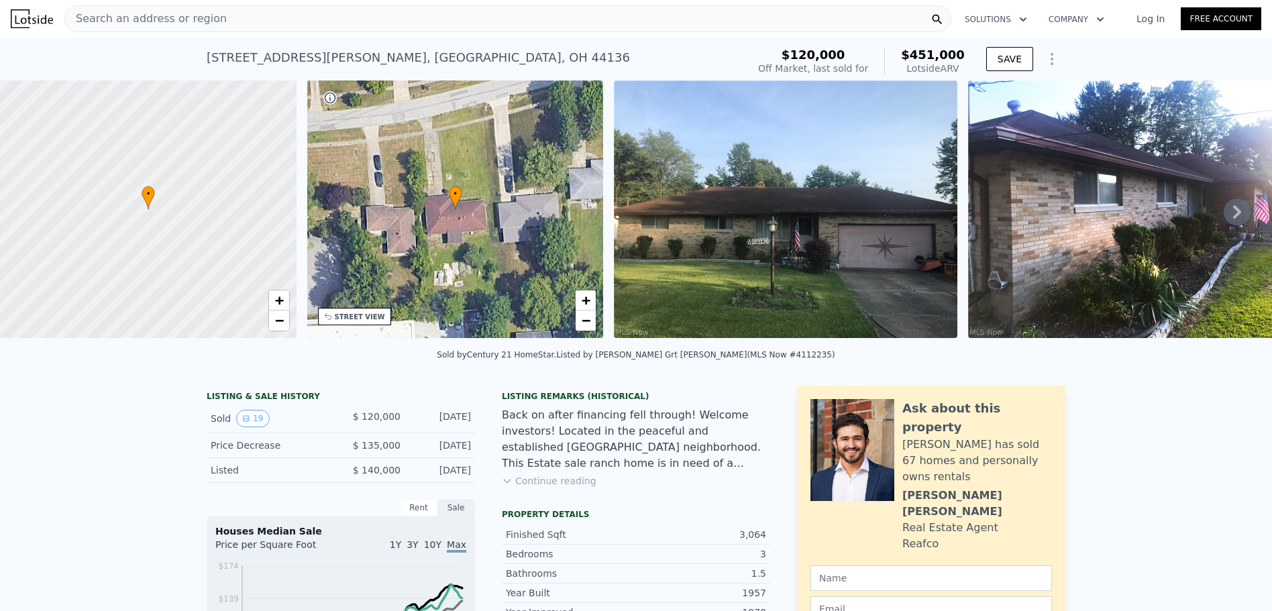
click at [142, 28] on div "Search an address or region" at bounding box center [146, 18] width 162 height 25
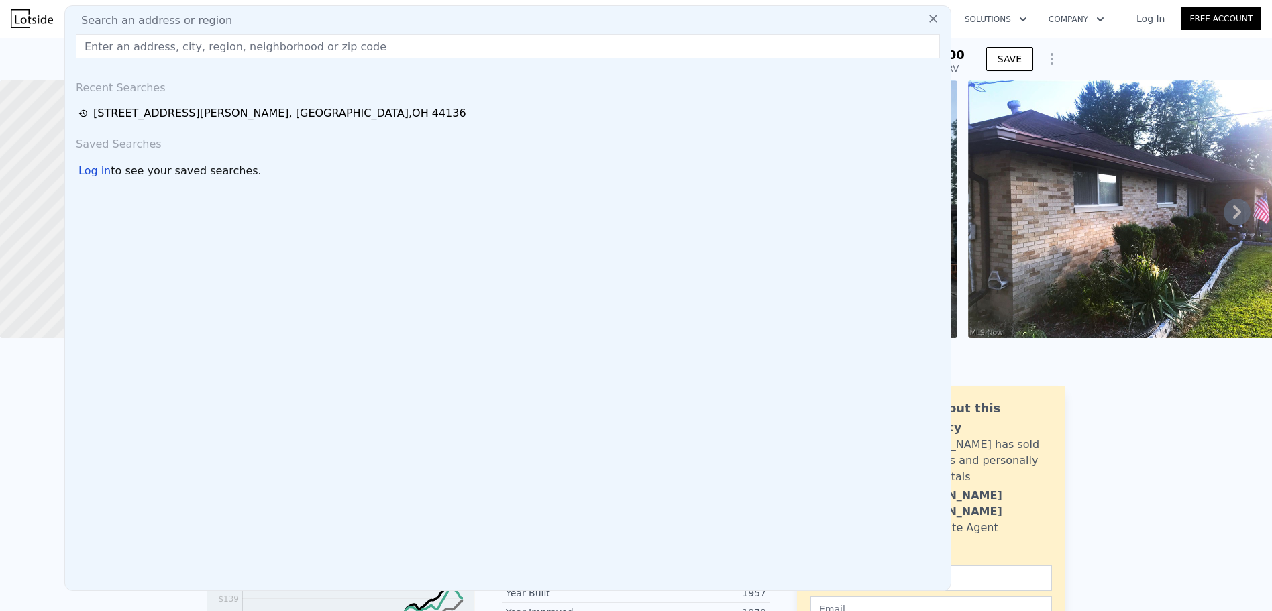
click at [289, 46] on input "text" at bounding box center [508, 46] width 864 height 24
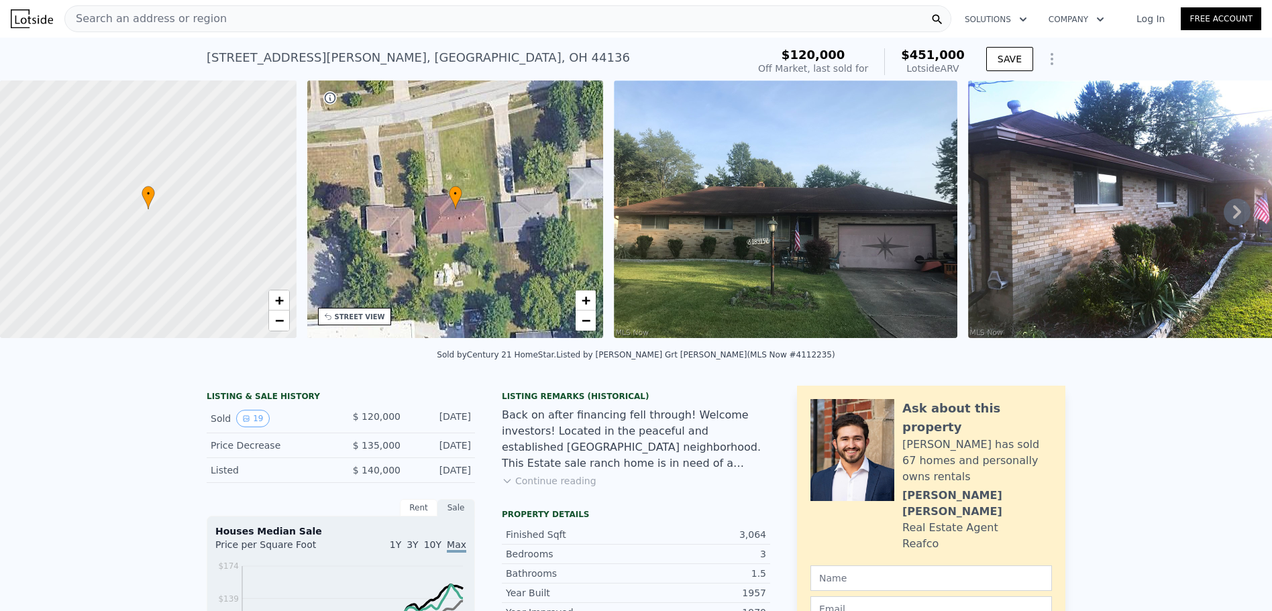
click at [39, 54] on div "[STREET_ADDRESS][PERSON_NAME] Sold [DATE] for $120k (~ARV $451k ) $120,000 Off …" at bounding box center [636, 59] width 1272 height 43
click at [187, 23] on span "Search an address or region" at bounding box center [146, 19] width 162 height 16
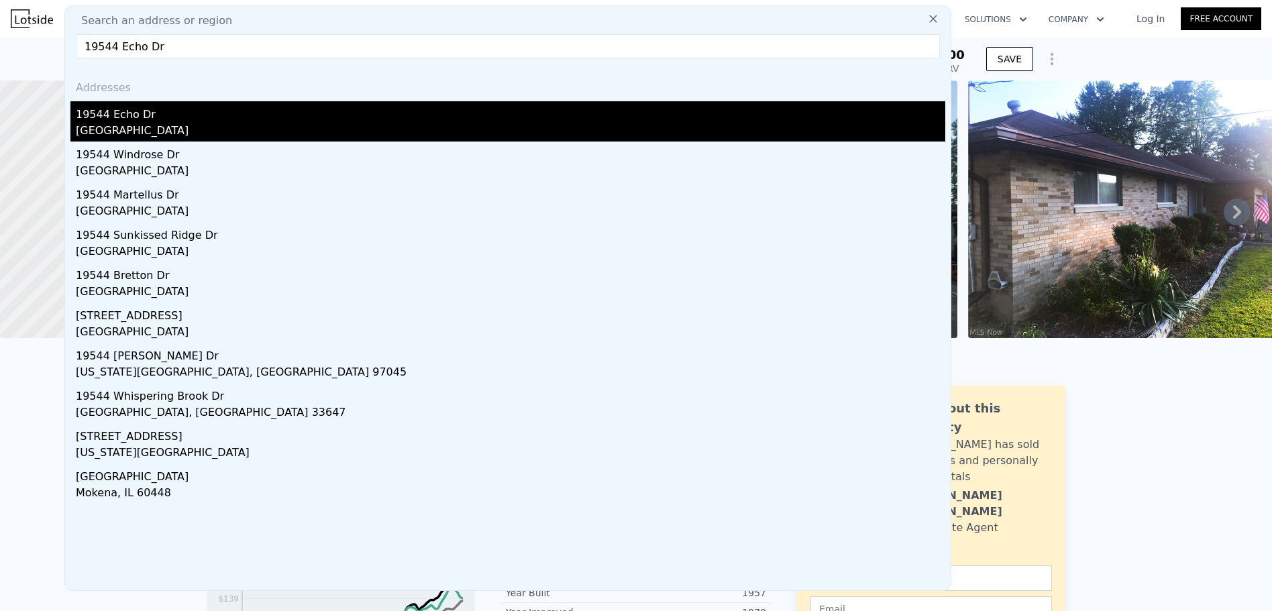
type input "19544 Echo Dr"
click at [170, 130] on div "[GEOGRAPHIC_DATA]" at bounding box center [511, 132] width 870 height 19
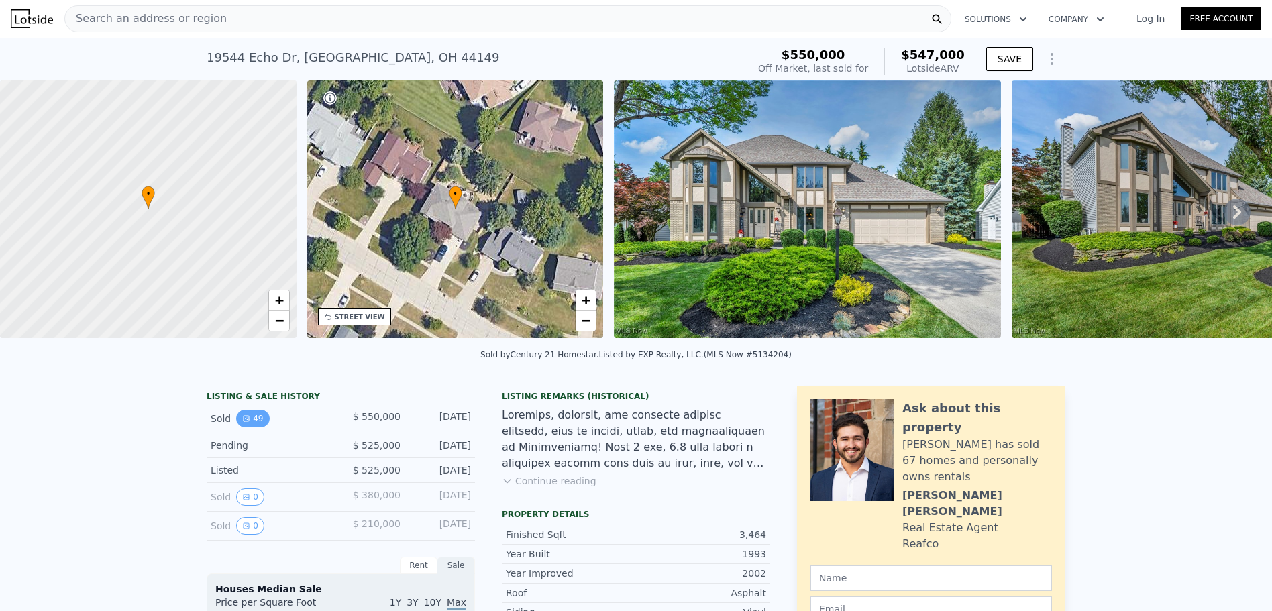
click at [248, 427] on button "49" at bounding box center [252, 418] width 33 height 17
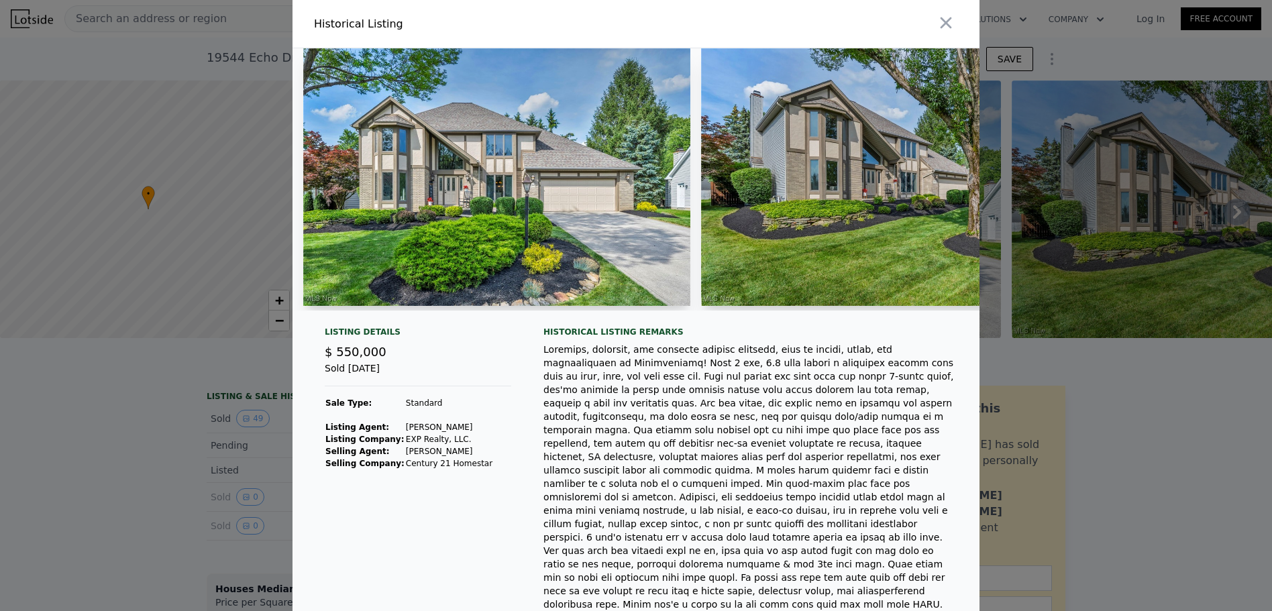
click at [181, 471] on div at bounding box center [636, 305] width 1272 height 611
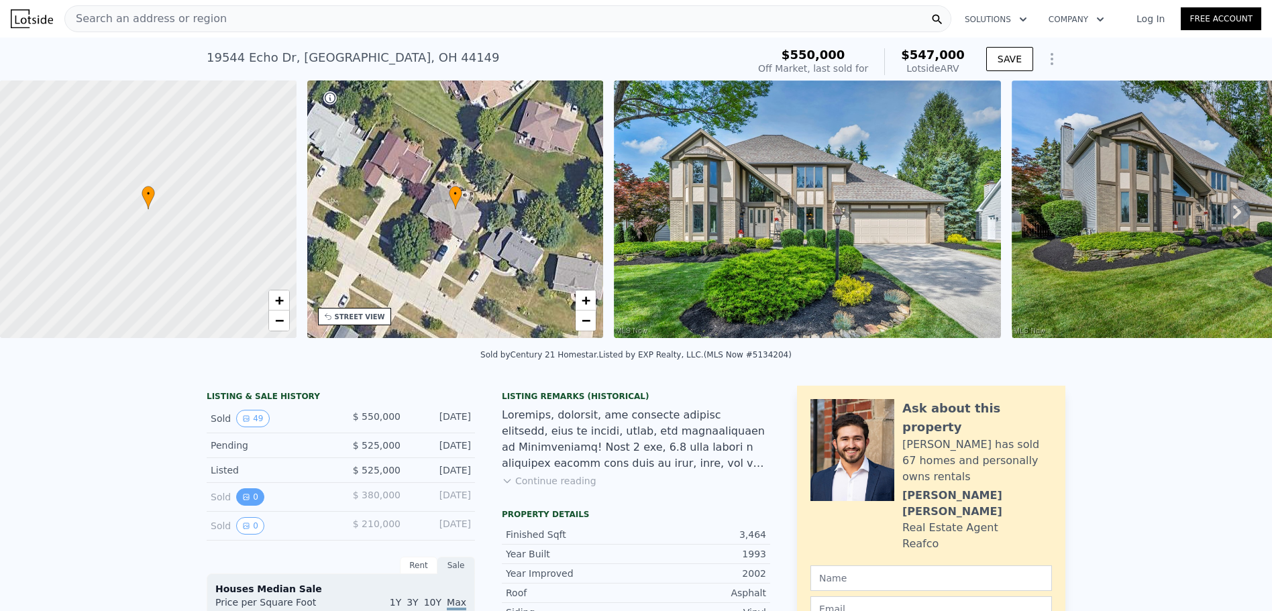
click at [243, 500] on button "0" at bounding box center [250, 496] width 28 height 17
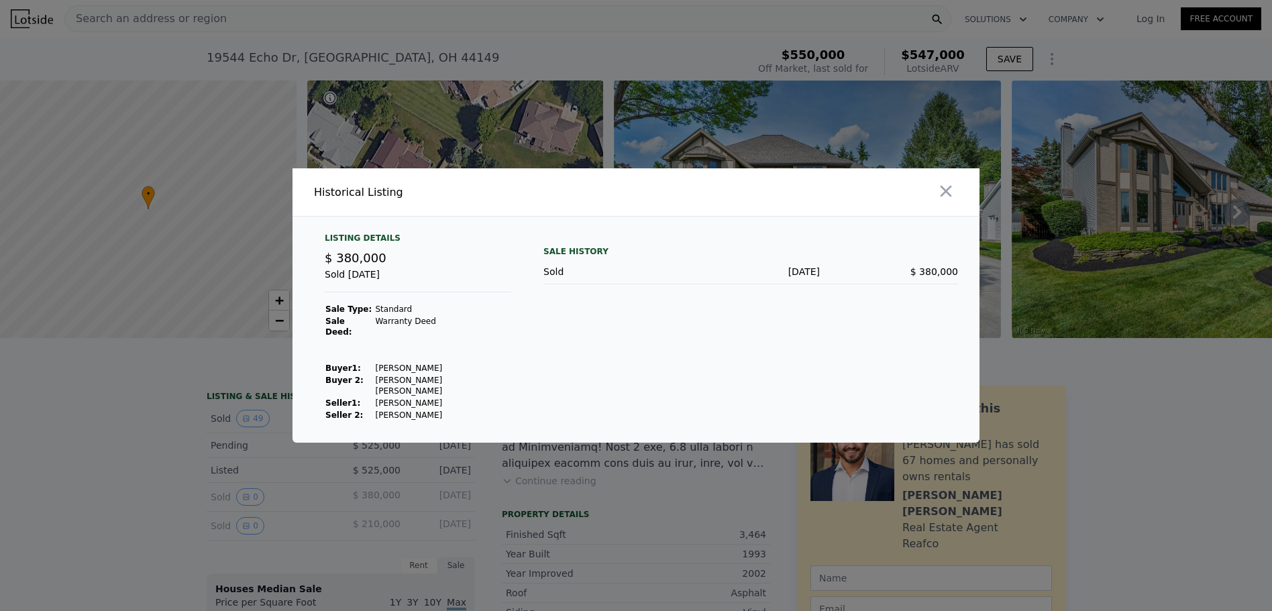
click at [191, 481] on div at bounding box center [636, 305] width 1272 height 611
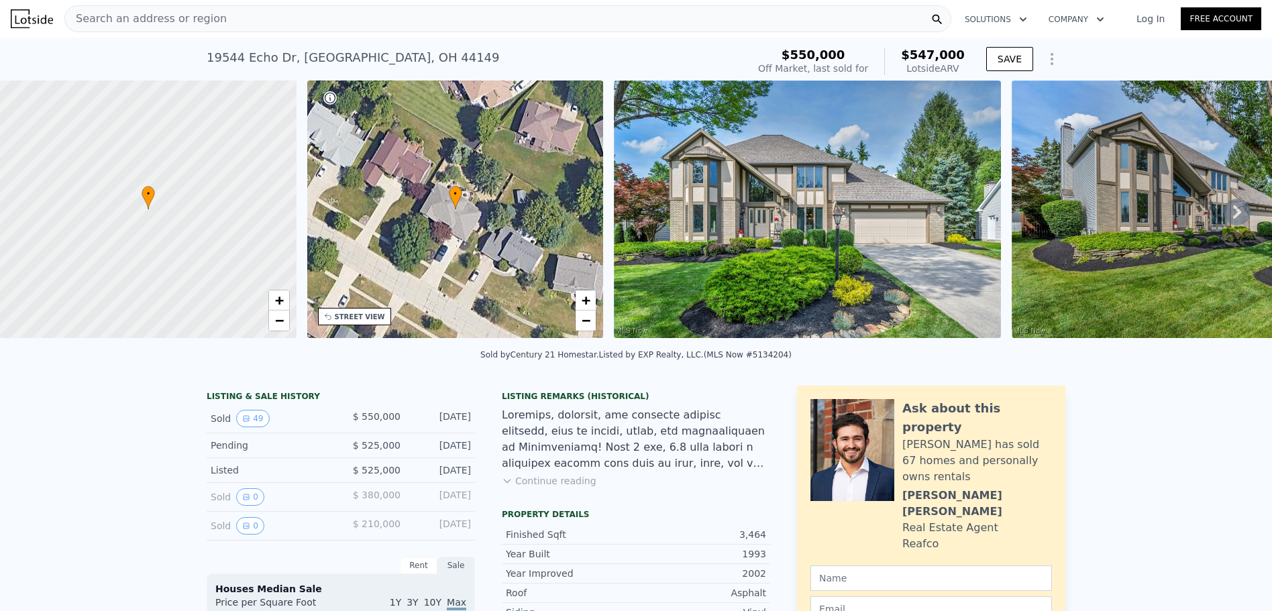
click at [240, 21] on div "Search an address or region" at bounding box center [507, 18] width 887 height 27
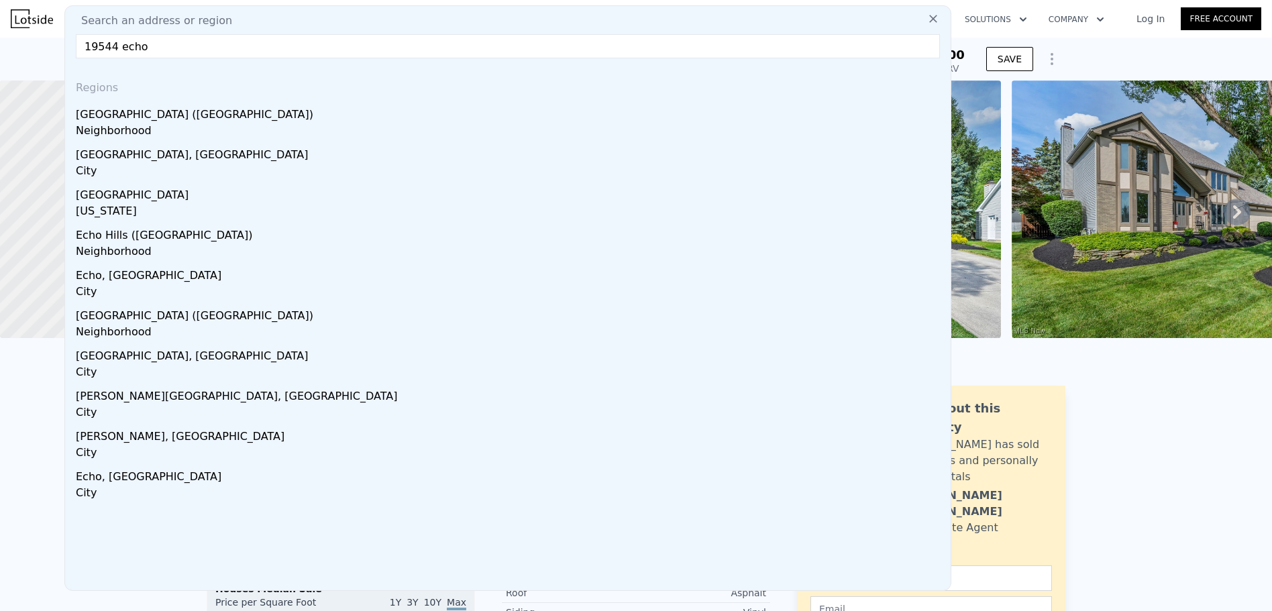
click at [151, 51] on input "19544 echo" at bounding box center [508, 46] width 864 height 24
paste input "[STREET_ADDRESS]"
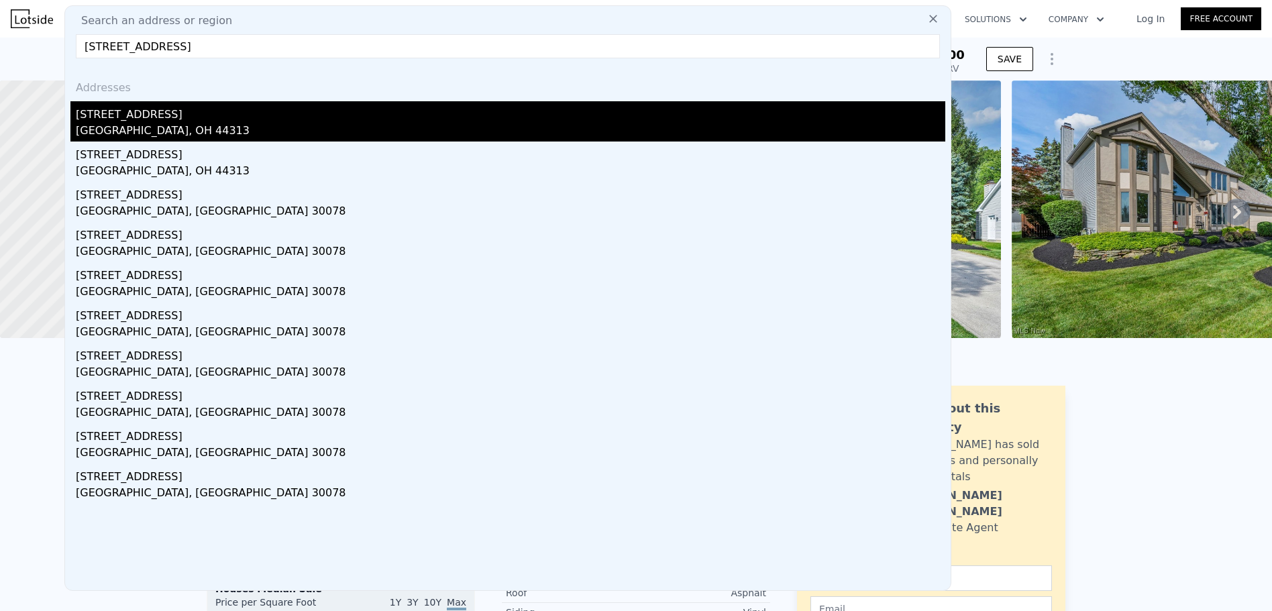
type input "[STREET_ADDRESS]"
click at [144, 117] on div "[STREET_ADDRESS]" at bounding box center [511, 111] width 870 height 21
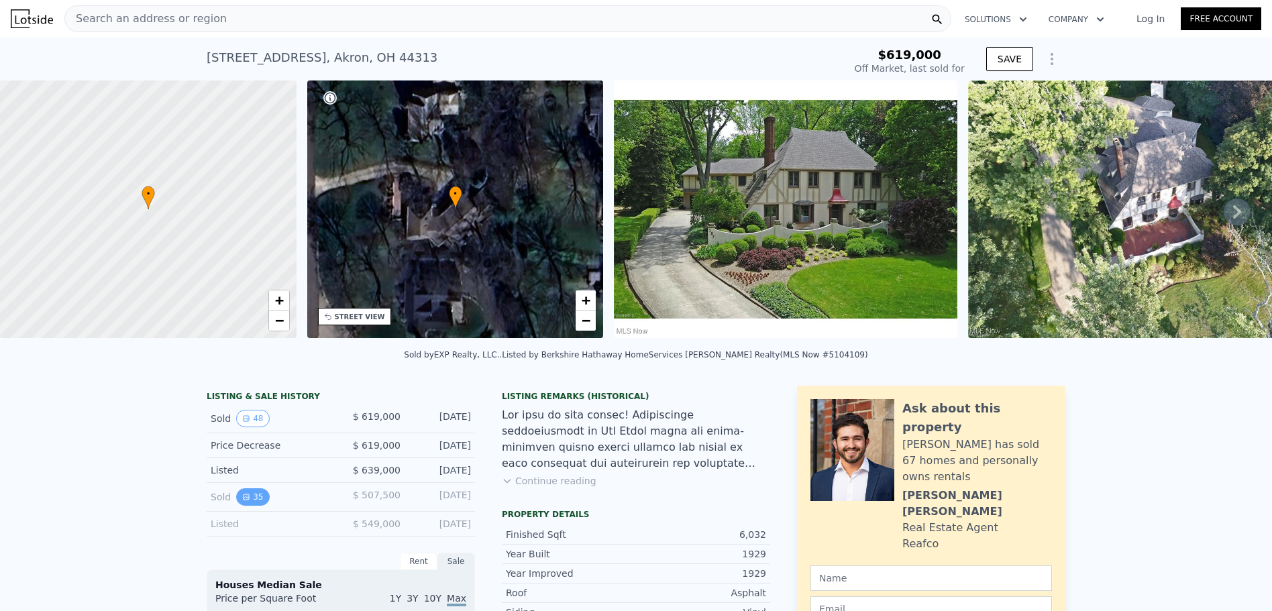
click at [244, 500] on icon "View historical data" at bounding box center [246, 497] width 5 height 5
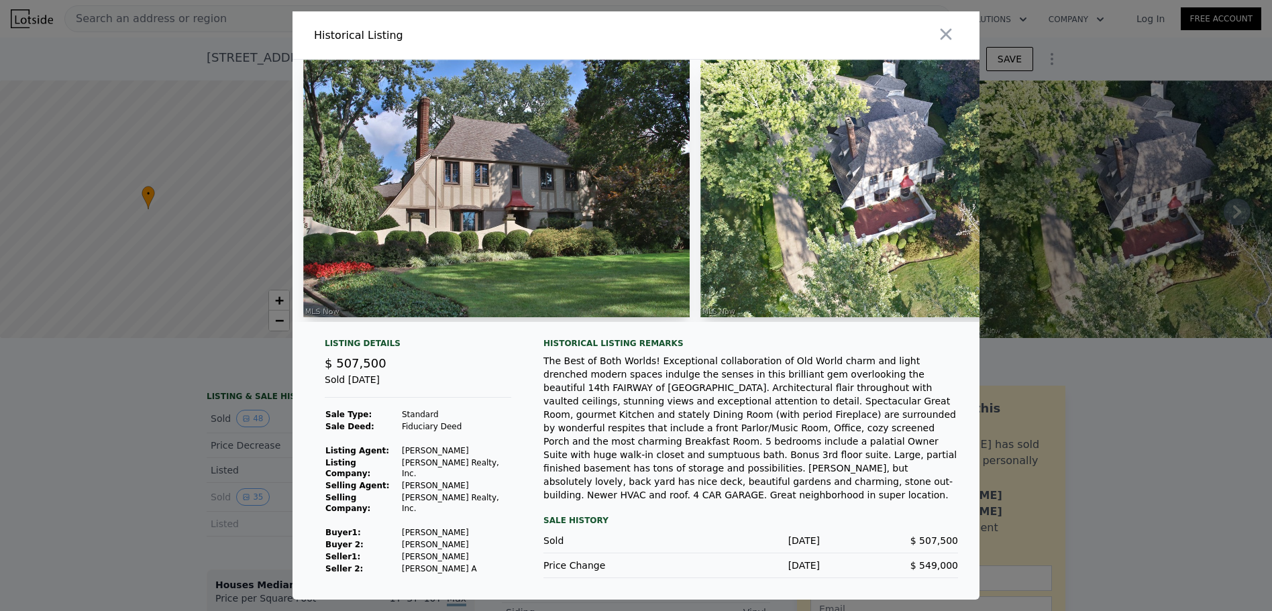
click at [160, 474] on div at bounding box center [636, 305] width 1272 height 611
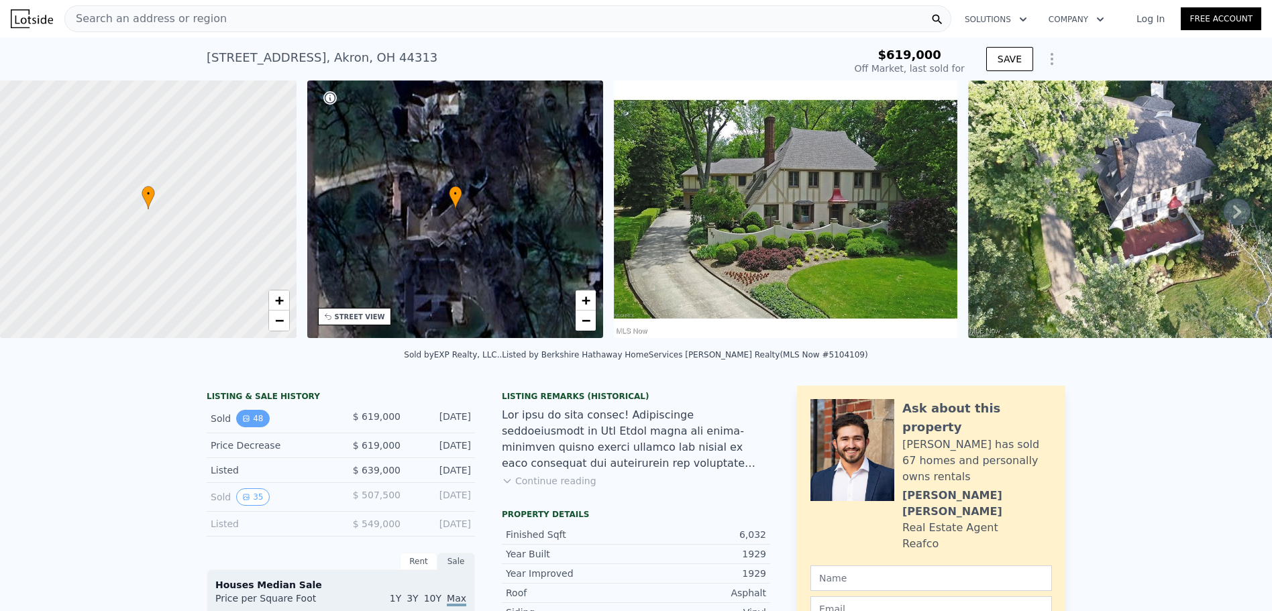
click at [254, 427] on button "48" at bounding box center [252, 418] width 33 height 17
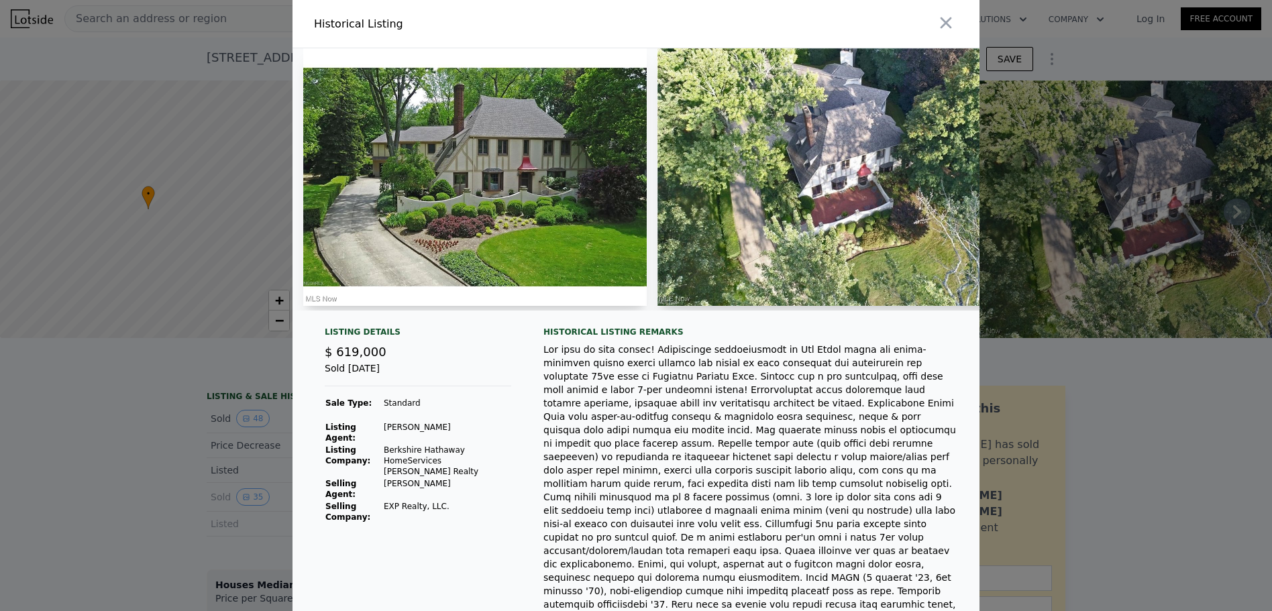
click at [178, 440] on div at bounding box center [636, 305] width 1272 height 611
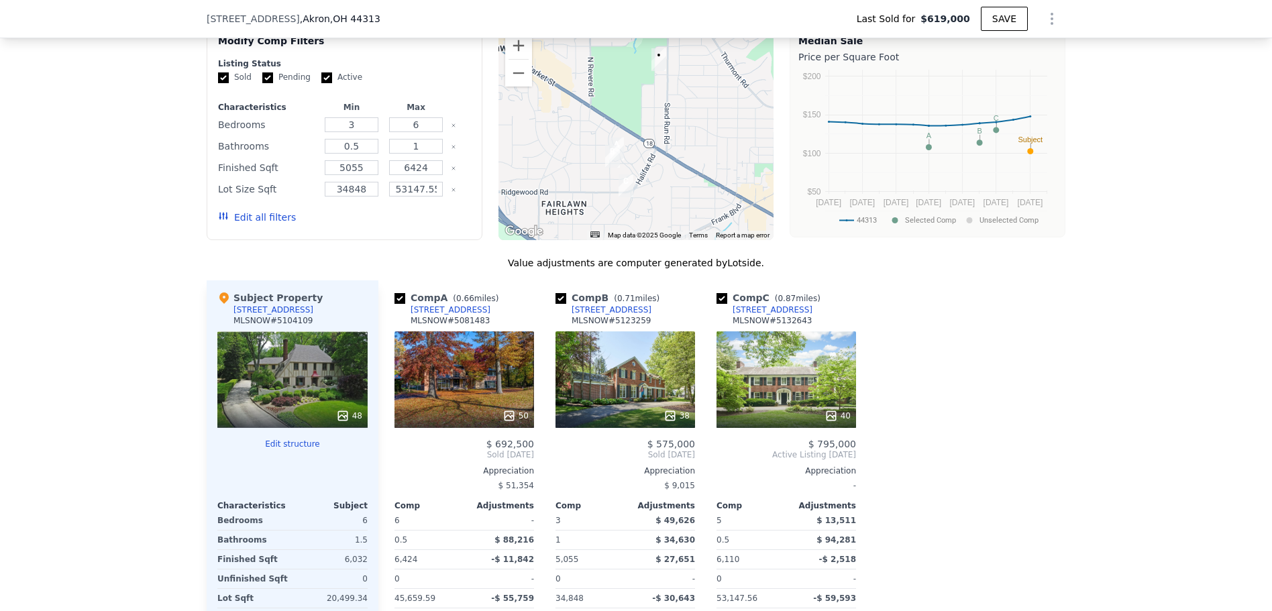
scroll to position [1337, 0]
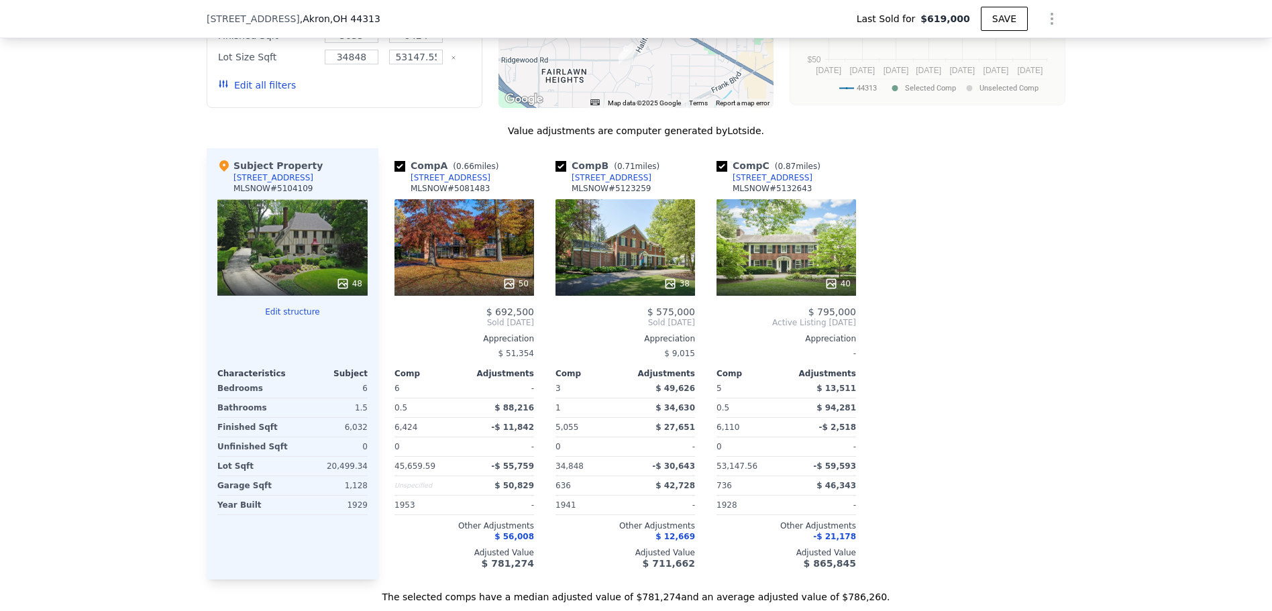
click at [768, 264] on div "40" at bounding box center [787, 247] width 140 height 97
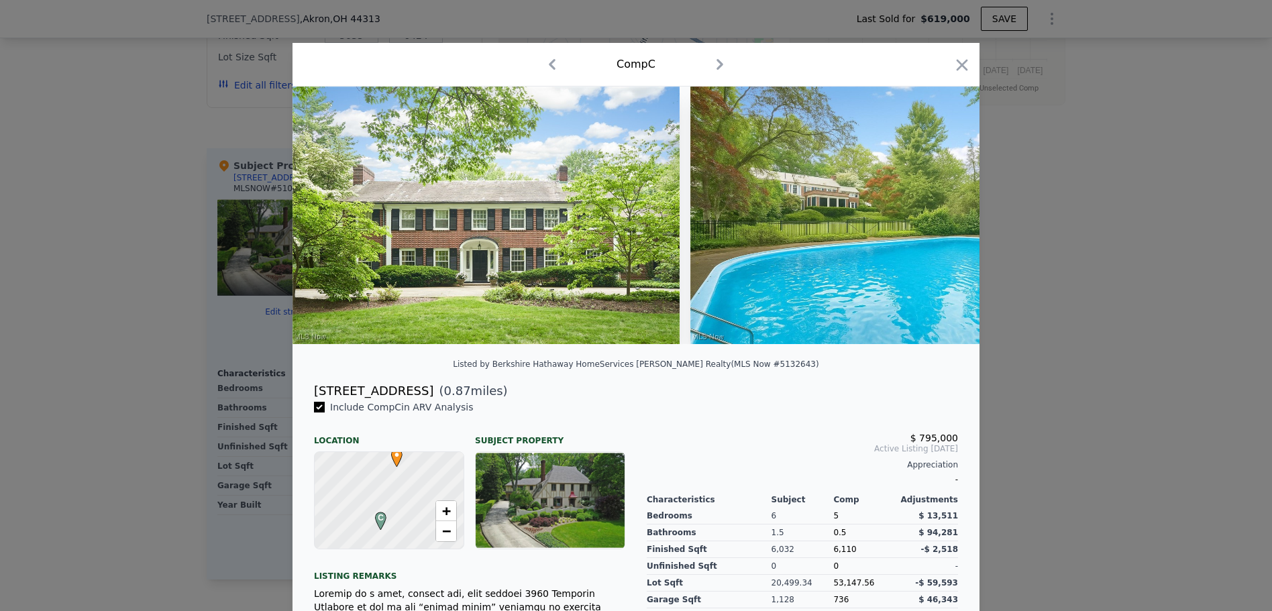
scroll to position [120, 0]
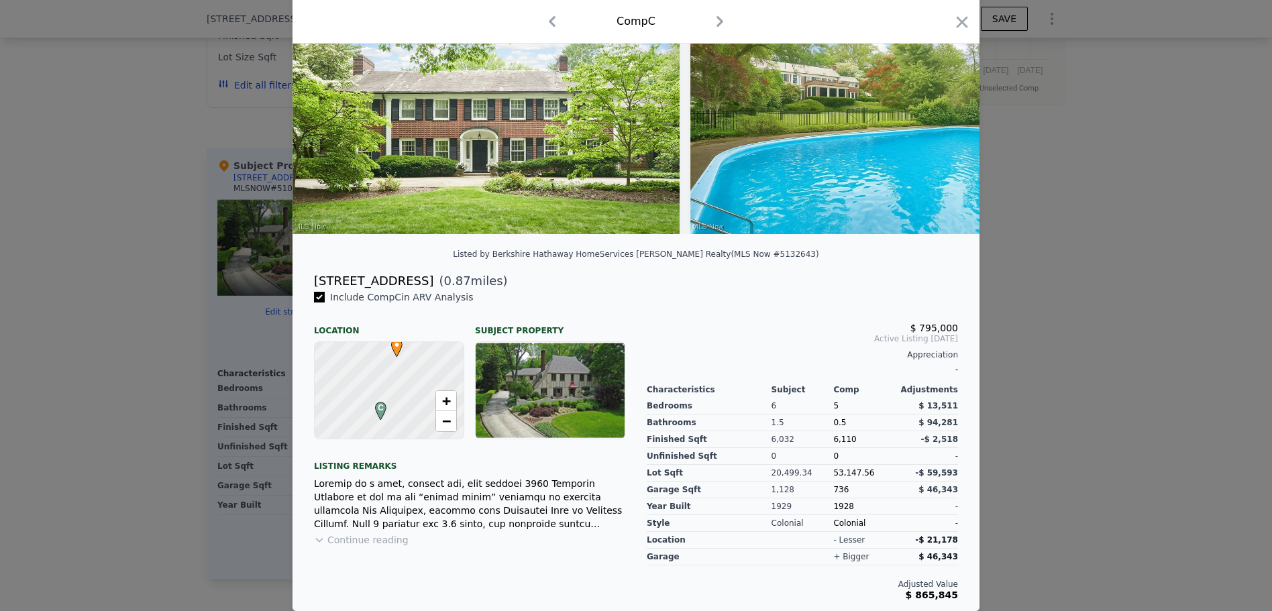
click at [1209, 369] on div at bounding box center [636, 305] width 1272 height 611
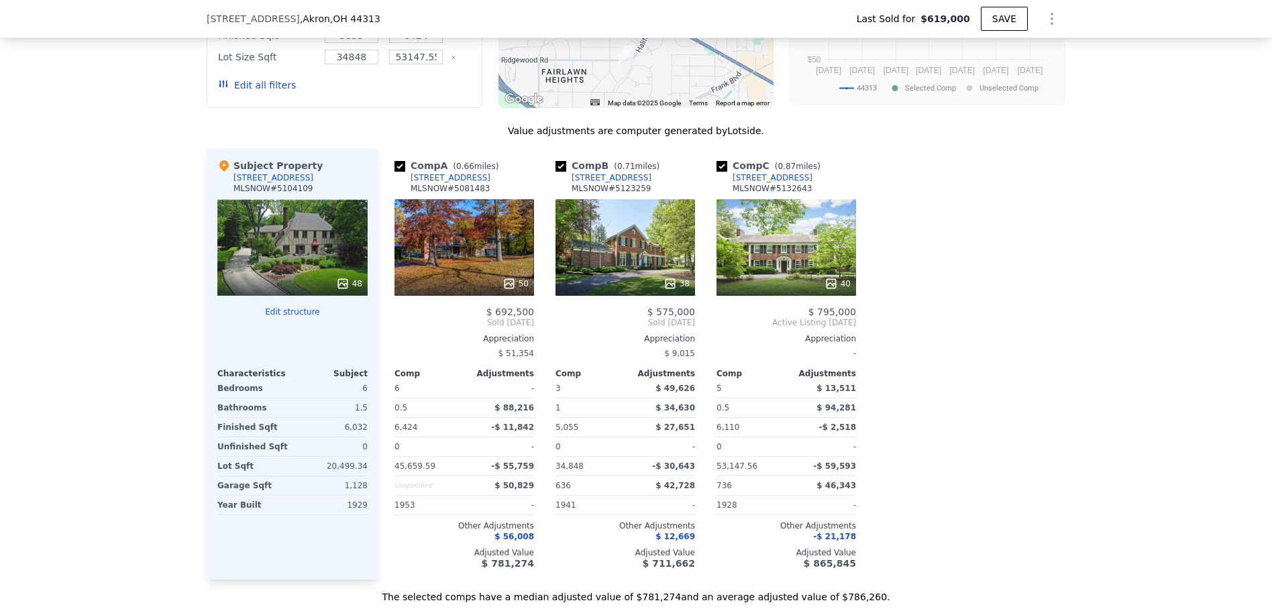
click at [781, 183] on div "[STREET_ADDRESS]" at bounding box center [773, 177] width 80 height 11
type input "$ 770,000"
type input "$ 54,320"
click at [619, 260] on div "38" at bounding box center [626, 247] width 140 height 97
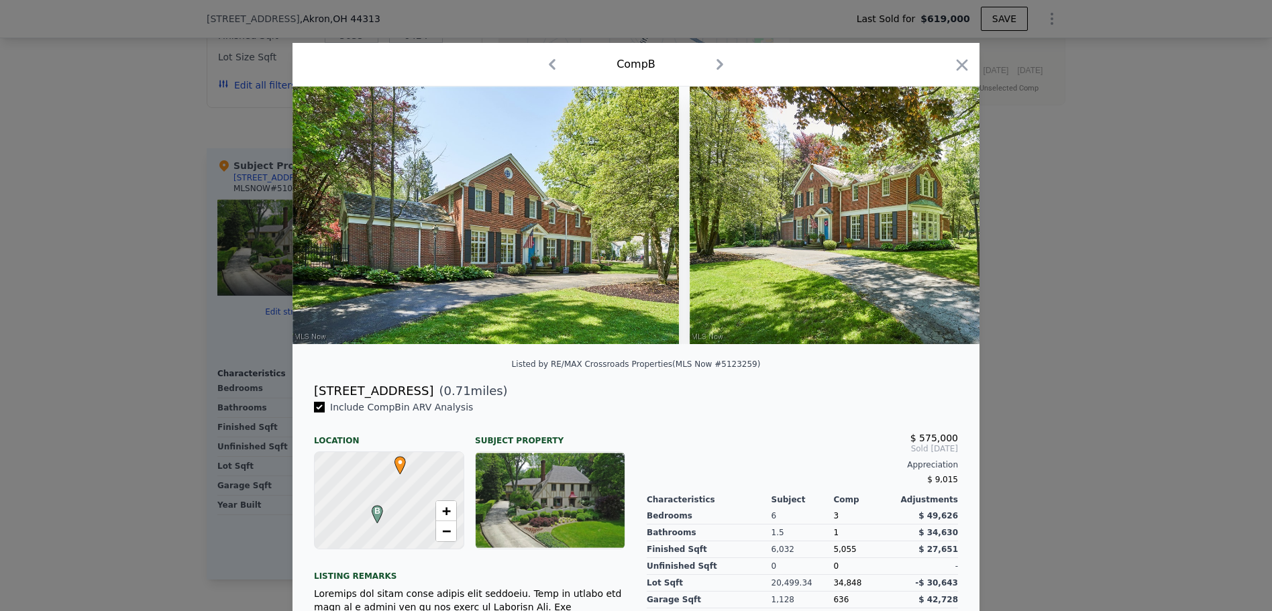
click at [198, 247] on div at bounding box center [636, 305] width 1272 height 611
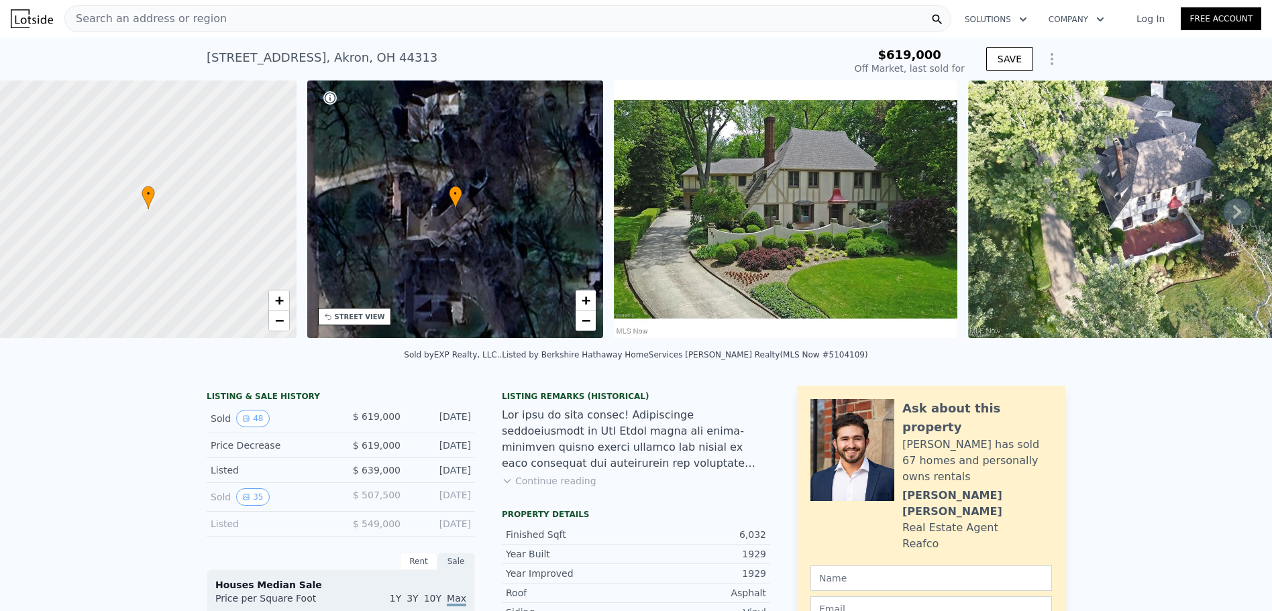
click at [133, 15] on span "Search an address or region" at bounding box center [146, 19] width 162 height 16
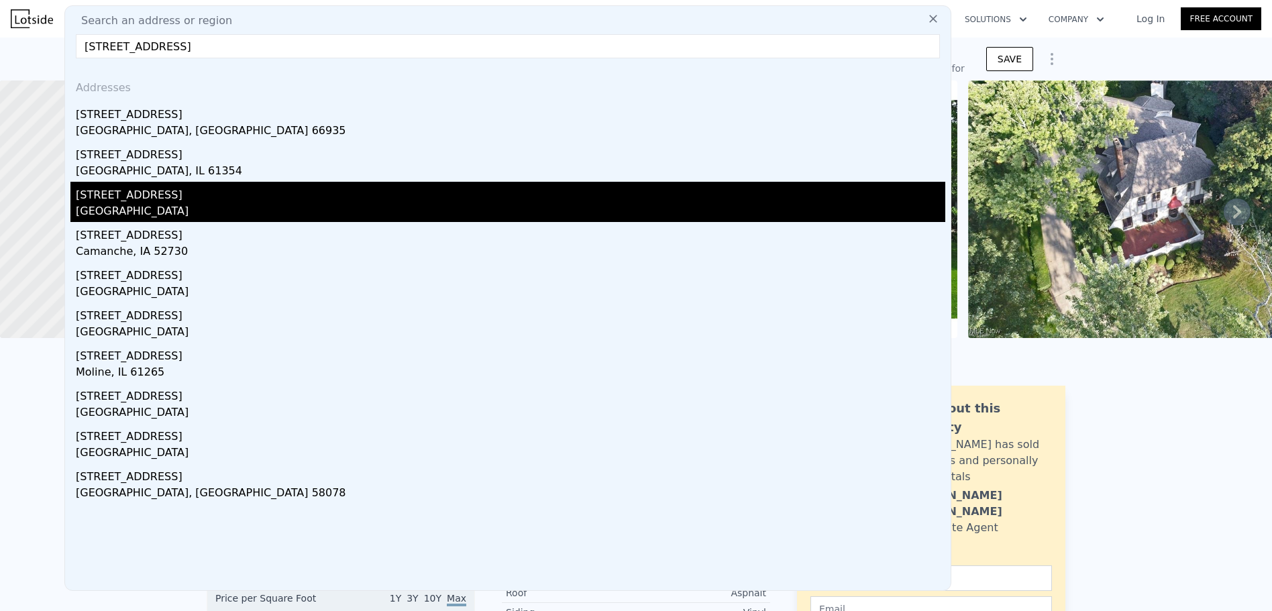
type input "[STREET_ADDRESS]"
click at [201, 189] on div "[STREET_ADDRESS]" at bounding box center [511, 192] width 870 height 21
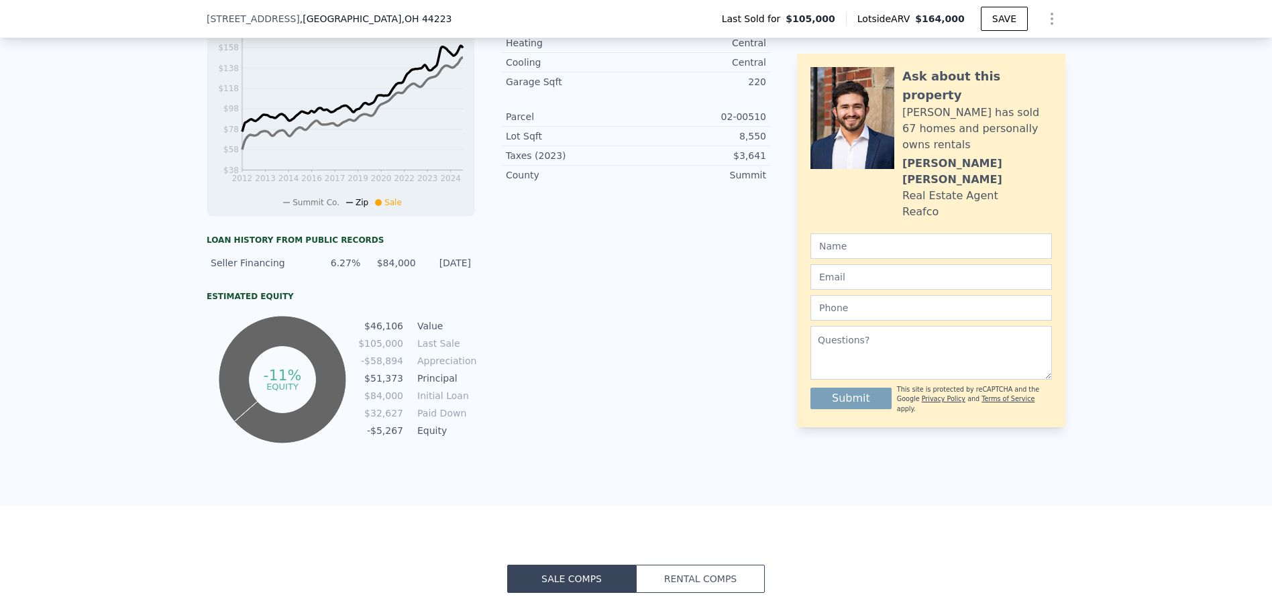
scroll to position [197, 0]
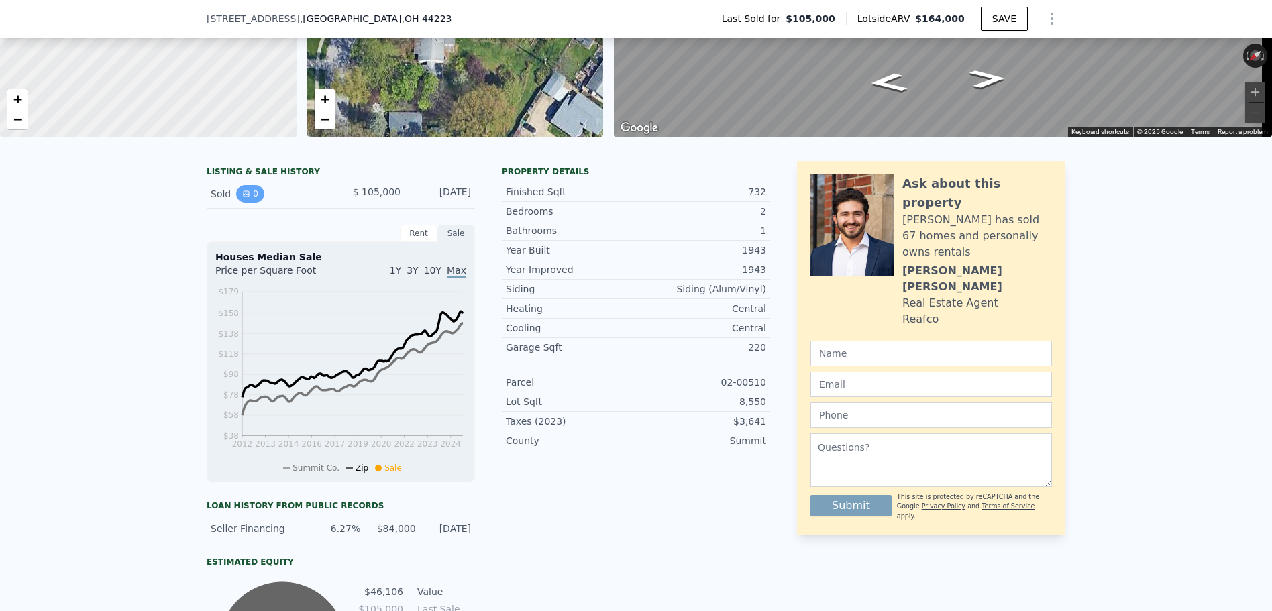
click at [250, 203] on button "0" at bounding box center [250, 193] width 28 height 17
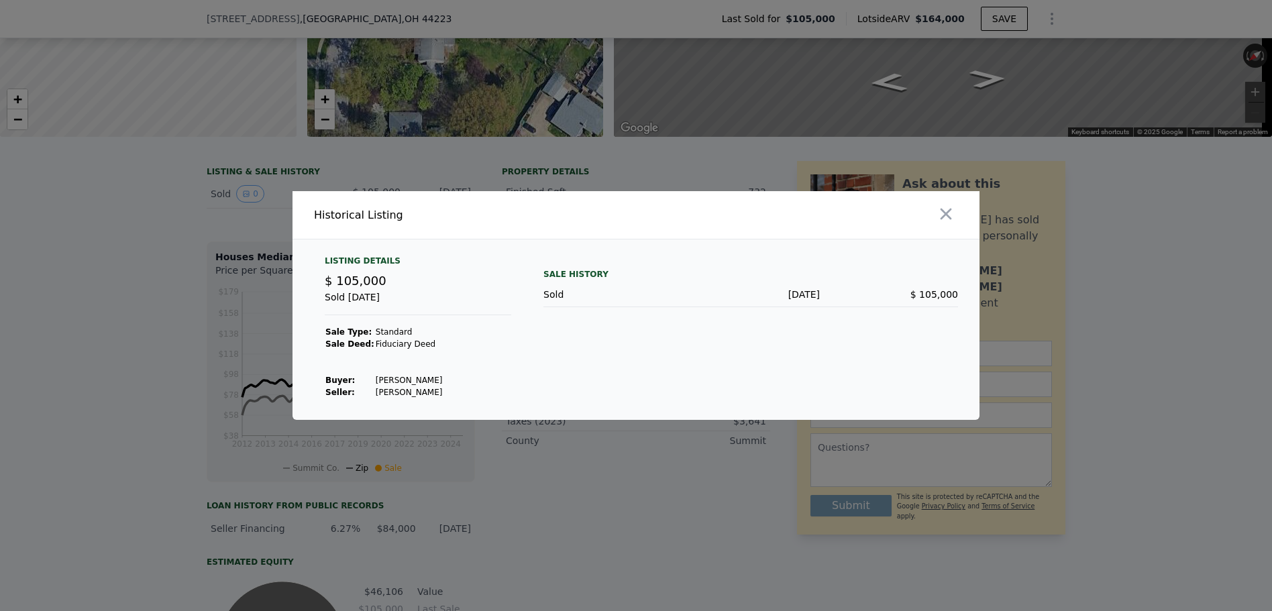
click at [179, 301] on div at bounding box center [636, 305] width 1272 height 611
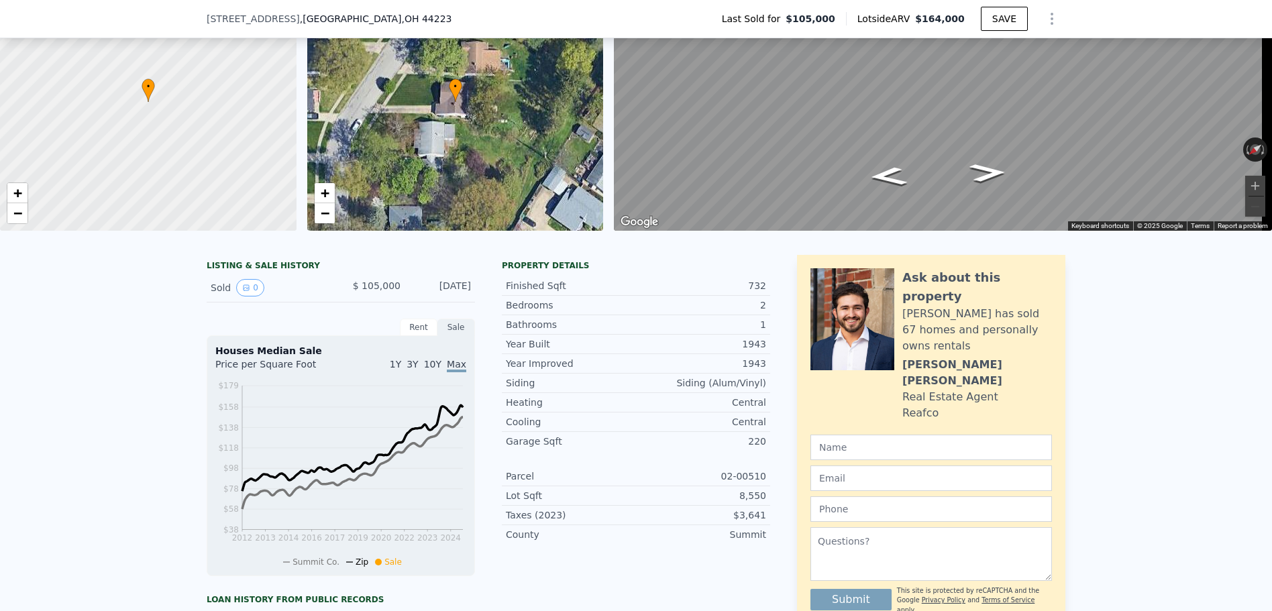
scroll to position [5, 0]
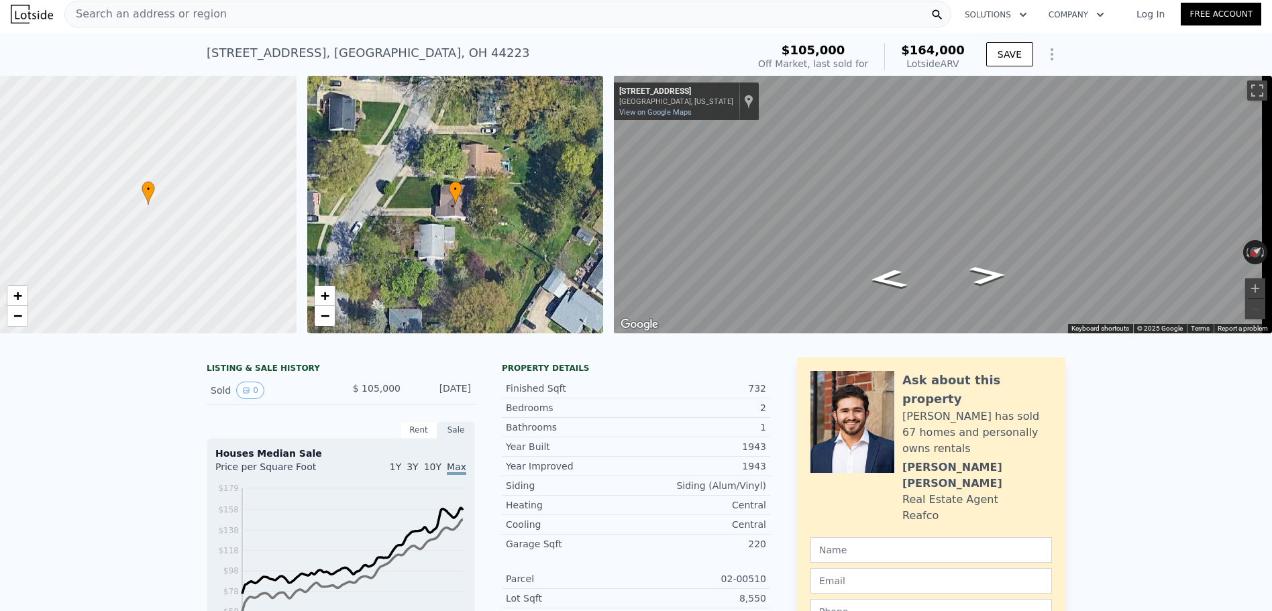
type input "3"
type input "6"
type input "0.5"
type input "5055"
type input "6424"
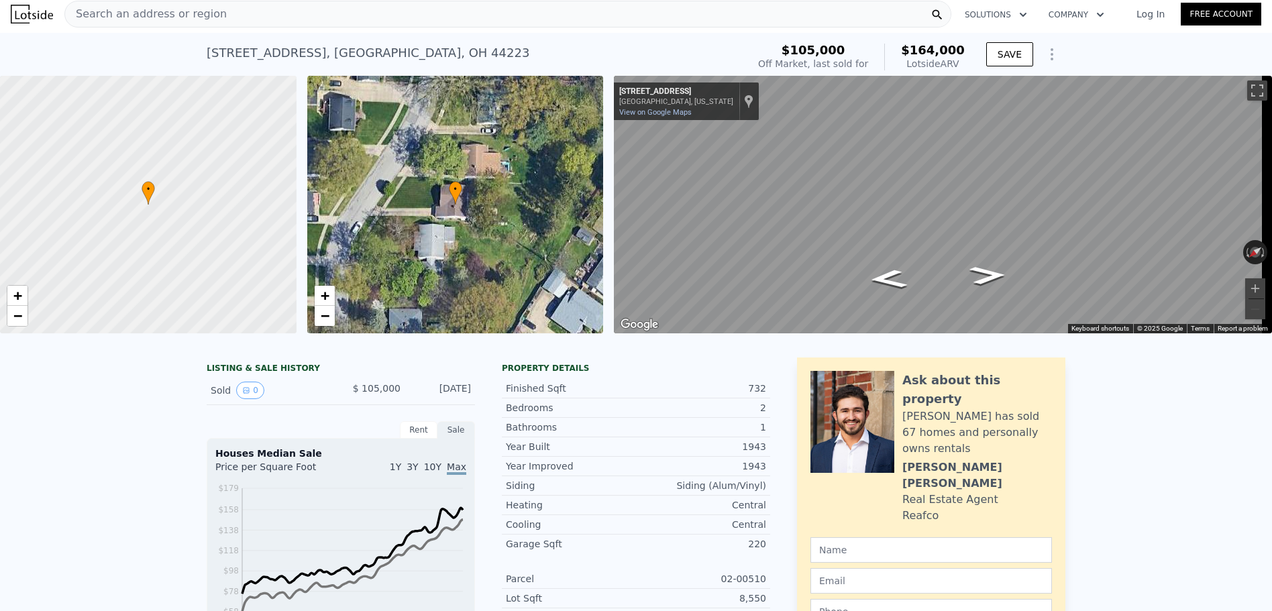
type input "34848"
type input "53147.556"
type input "$ 770,000"
type input "7"
type input "$ 54,320"
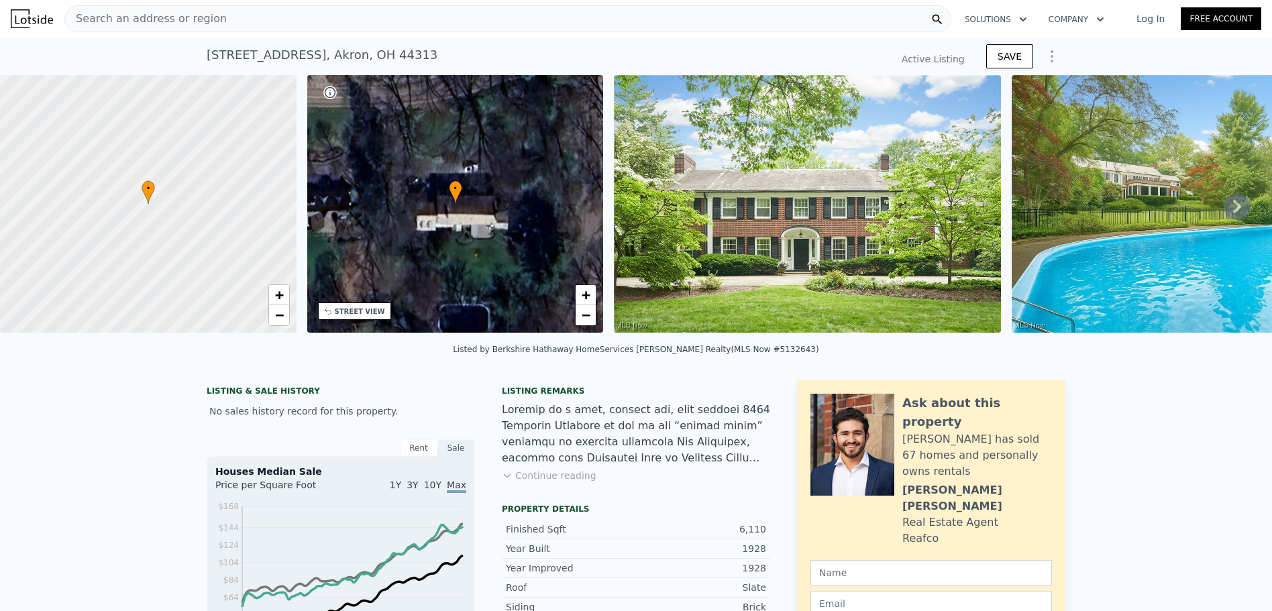
click at [265, 25] on div "Search an address or region" at bounding box center [507, 18] width 887 height 27
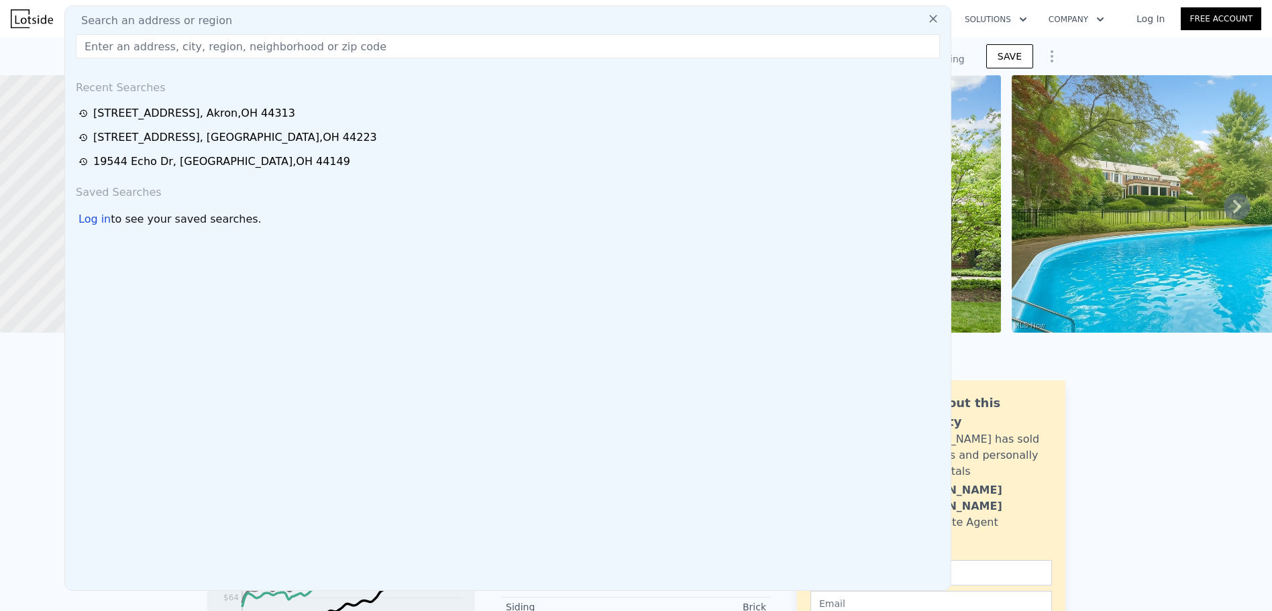
drag, startPoint x: 265, startPoint y: 25, endPoint x: 207, endPoint y: 52, distance: 64.3
click at [207, 52] on input "text" at bounding box center [508, 46] width 864 height 24
paste input "288 S Munroe Rd"
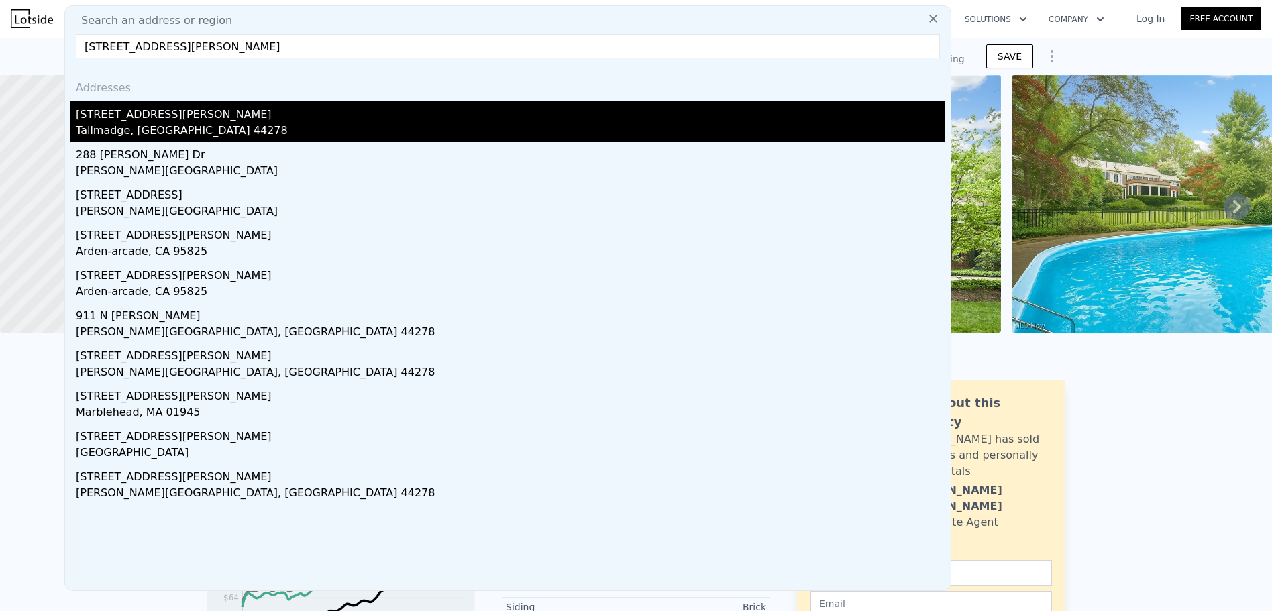
type input "288 S Munroe Rd"
click at [201, 131] on div "Tallmadge, OH 44278" at bounding box center [511, 132] width 870 height 19
